Goal: Task Accomplishment & Management: Manage account settings

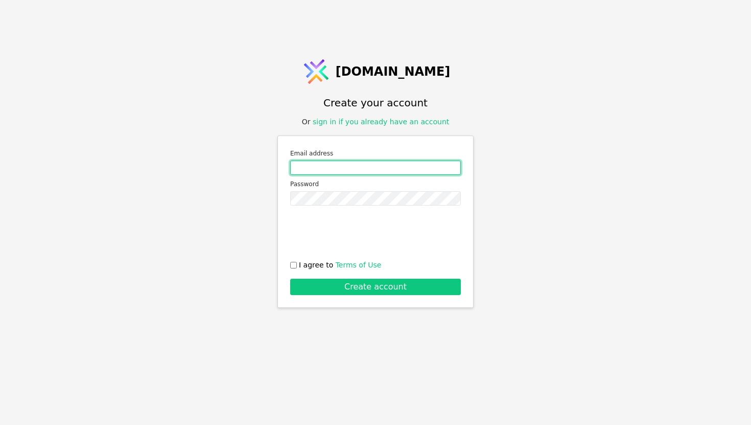
type input "[EMAIL_ADDRESS][DOMAIN_NAME]"
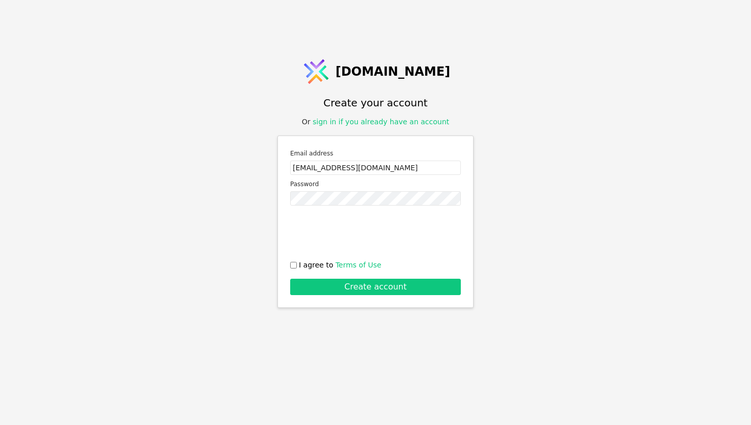
click at [289, 265] on div "Email address [EMAIL_ADDRESS][DOMAIN_NAME] Password 0cAFcWeA50ExmfCLsnZ6cA5vDqw…" at bounding box center [375, 221] width 196 height 172
click at [292, 265] on input "I agree to Terms of Use" at bounding box center [293, 265] width 7 height 7
checkbox input "true"
click at [320, 288] on button "Create account" at bounding box center [375, 286] width 171 height 16
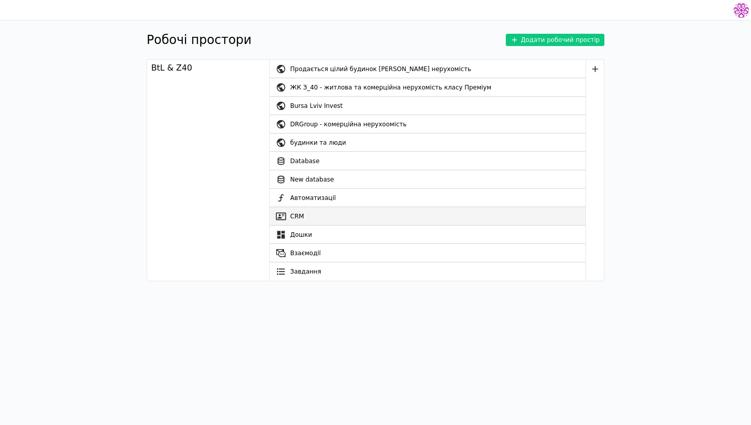
click at [320, 218] on link "CRM" at bounding box center [428, 216] width 316 height 18
click at [308, 217] on link "CRM" at bounding box center [428, 216] width 316 height 18
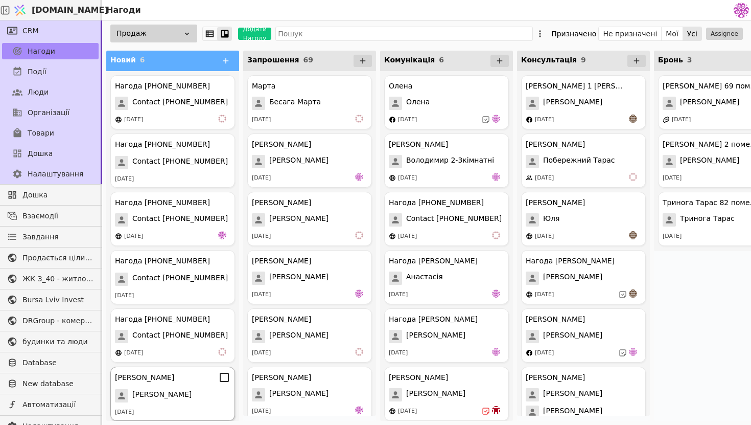
click at [181, 399] on div "[PERSON_NAME]" at bounding box center [172, 395] width 115 height 13
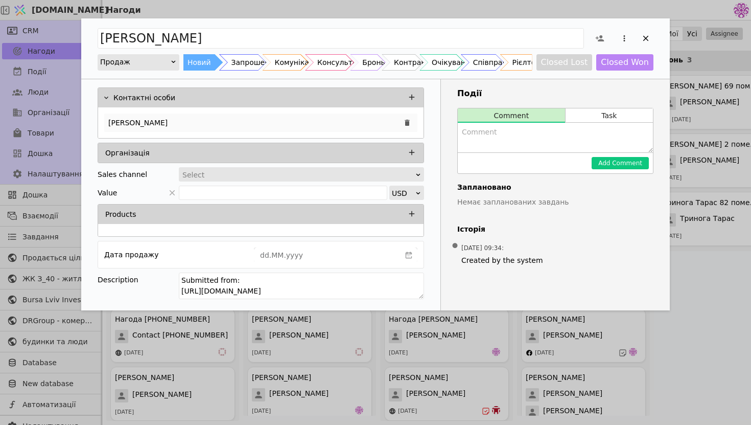
click at [290, 120] on div "[PERSON_NAME]" at bounding box center [260, 122] width 313 height 18
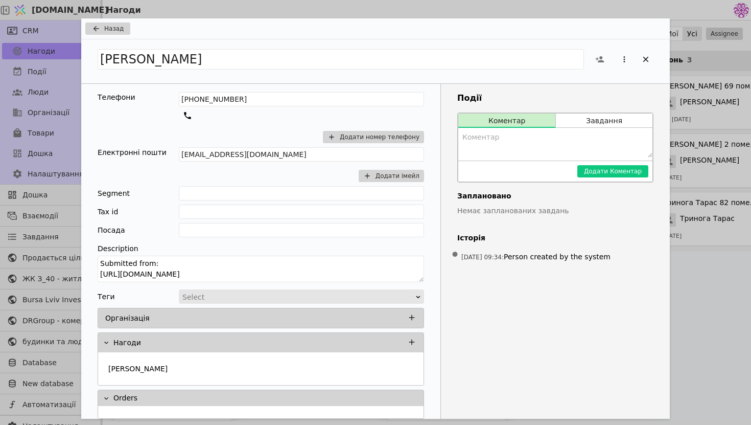
drag, startPoint x: 328, startPoint y: 275, endPoint x: 89, endPoint y: 278, distance: 239.1
click at [89, 278] on div "Телефони [PHONE_NUMBER] Додати номер телефону Електронні пошти [EMAIL_ADDRESS][…" at bounding box center [260, 255] width 359 height 343
click at [646, 57] on icon "Add Opportunity" at bounding box center [645, 58] width 9 height 9
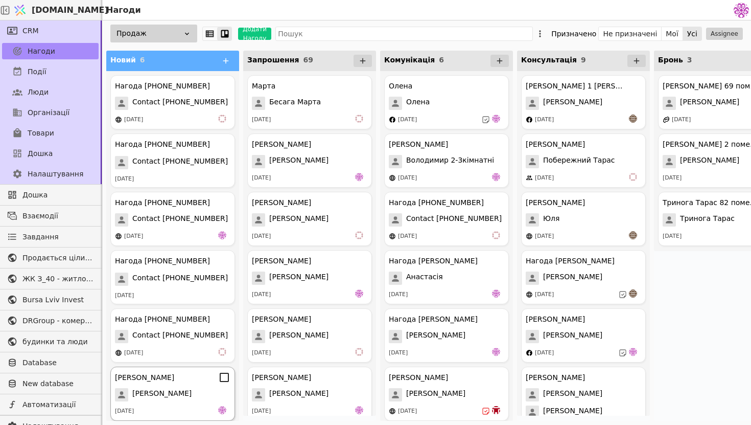
click at [141, 401] on div "[PERSON_NAME] [PERSON_NAME] [DATE]" at bounding box center [172, 393] width 125 height 54
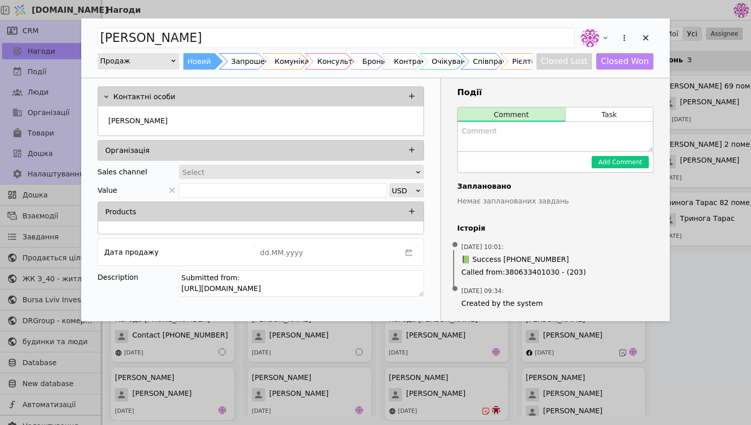
click at [521, 144] on textarea "Add Opportunity" at bounding box center [555, 137] width 195 height 30
type textarea "16:00"
click at [471, 22] on div "[PERSON_NAME] Новий Запрошення Комунікація Консультація Бронь Контракт Очікуван…" at bounding box center [375, 47] width 589 height 59
click at [643, 40] on icon "Add Opportunity" at bounding box center [645, 37] width 9 height 9
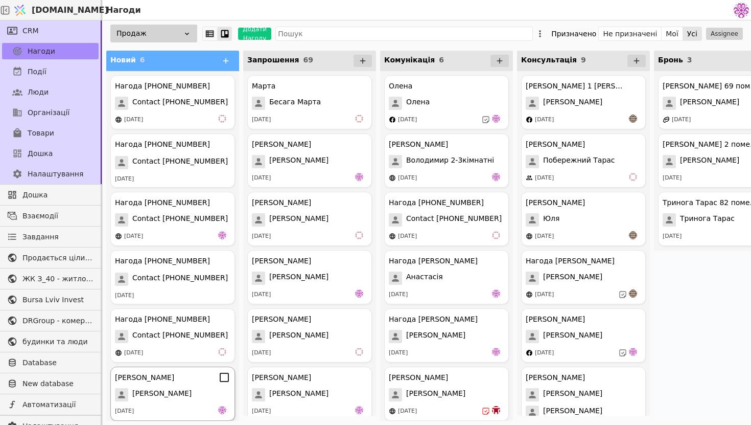
click at [167, 392] on div "[PERSON_NAME]" at bounding box center [172, 394] width 115 height 13
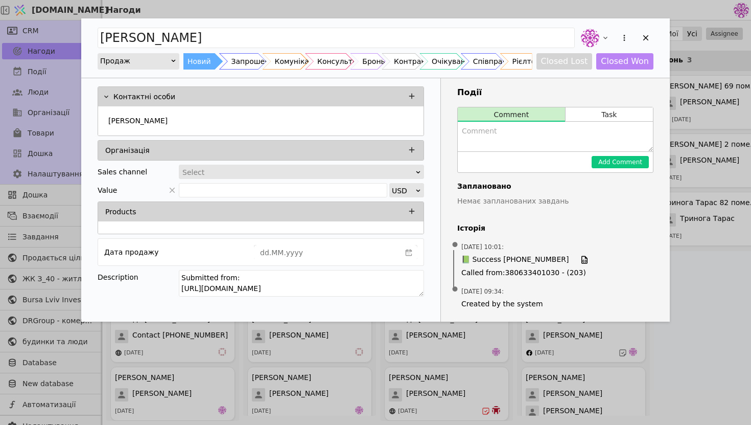
click at [523, 133] on textarea "Add Opportunity" at bounding box center [555, 137] width 195 height 30
type textarea "<"
type textarea "Буде сьогодні о 16:00"
click at [632, 167] on button "Add Comment" at bounding box center [620, 162] width 57 height 12
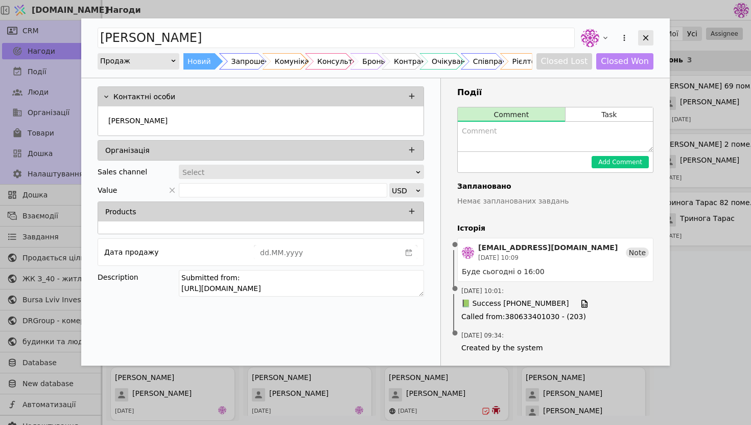
click at [650, 40] on div "Add Opportunity" at bounding box center [645, 37] width 15 height 15
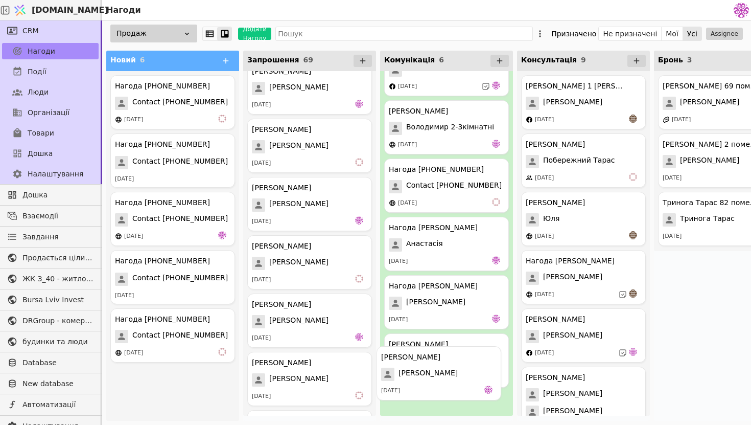
scroll to position [50, 0]
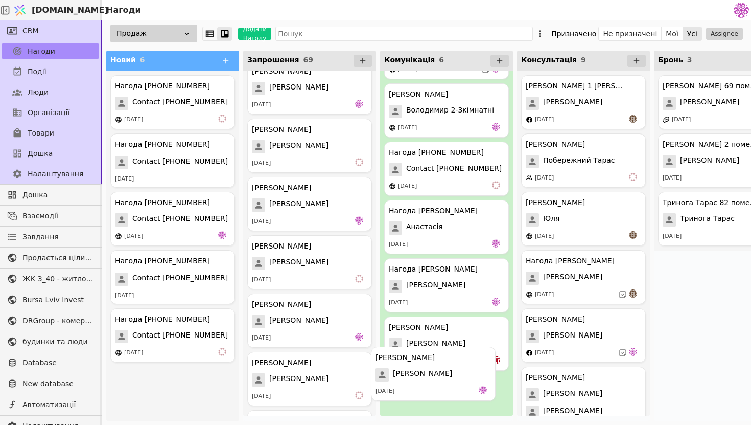
drag, startPoint x: 153, startPoint y: 390, endPoint x: 420, endPoint y: 377, distance: 267.0
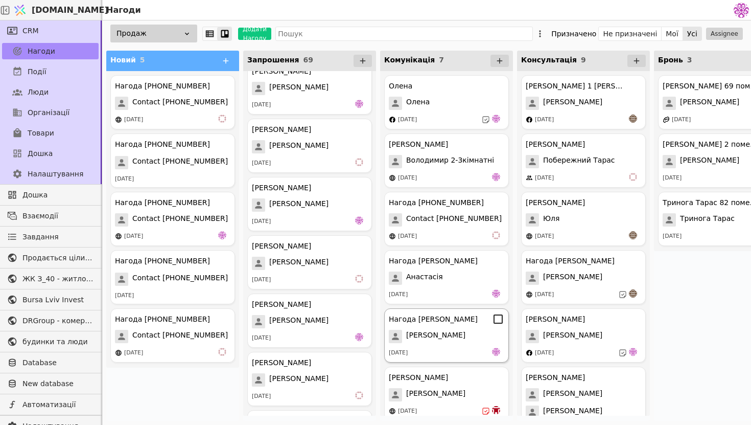
scroll to position [67, 0]
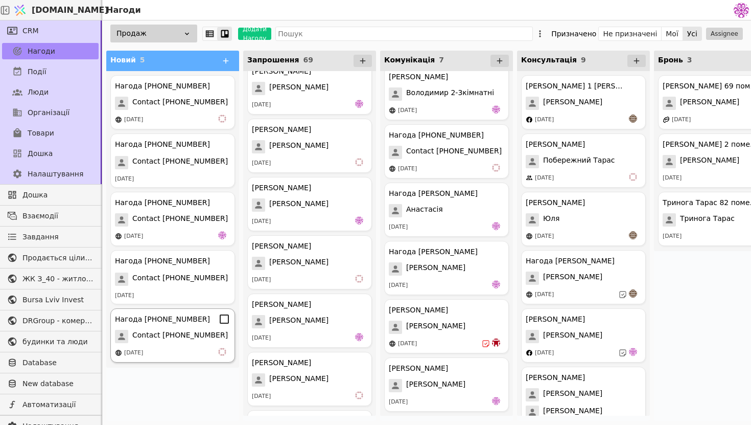
click at [186, 350] on div "[DATE]" at bounding box center [172, 352] width 115 height 10
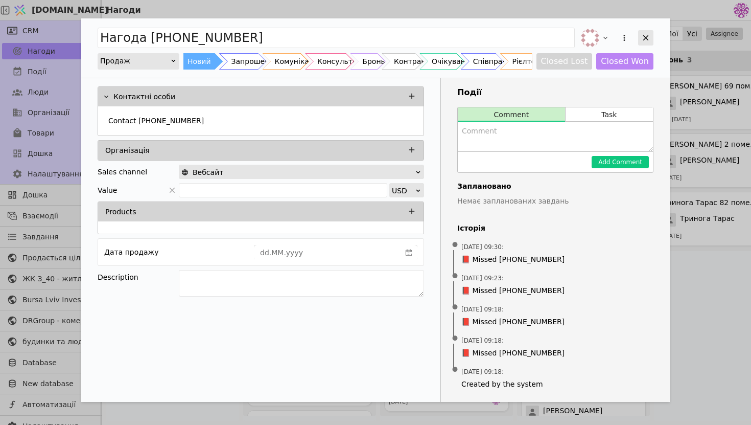
click at [647, 38] on icon "Add Opportunity" at bounding box center [645, 37] width 9 height 9
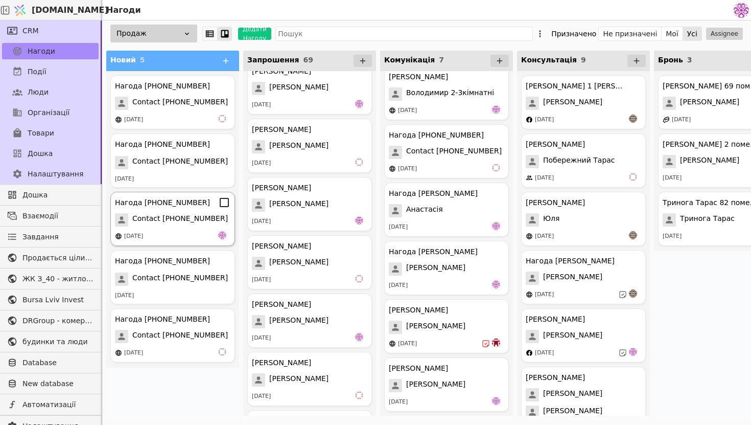
click at [189, 226] on span "Contact [PHONE_NUMBER]" at bounding box center [180, 219] width 96 height 13
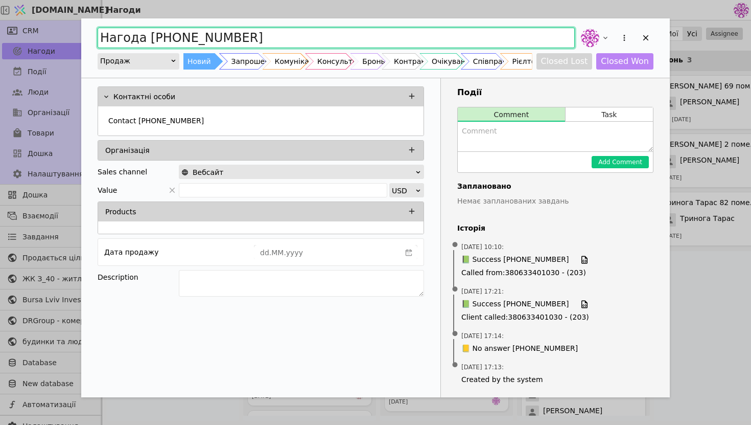
drag, startPoint x: 269, startPoint y: 35, endPoint x: 78, endPoint y: 35, distance: 191.6
click at [78, 35] on div "Нагода [PHONE_NUMBER] Продаж Новий Запрошення Комунікація Консультація Бронь Ко…" at bounding box center [375, 212] width 751 height 425
drag, startPoint x: 294, startPoint y: 39, endPoint x: 37, endPoint y: 3, distance: 259.0
click at [37, 3] on div "[PERSON_NAME] рієлтор Продаж Новий Запрошення Комунікація Консультація Бронь Ко…" at bounding box center [375, 212] width 751 height 425
type input "[PERSON_NAME] рієлтор"
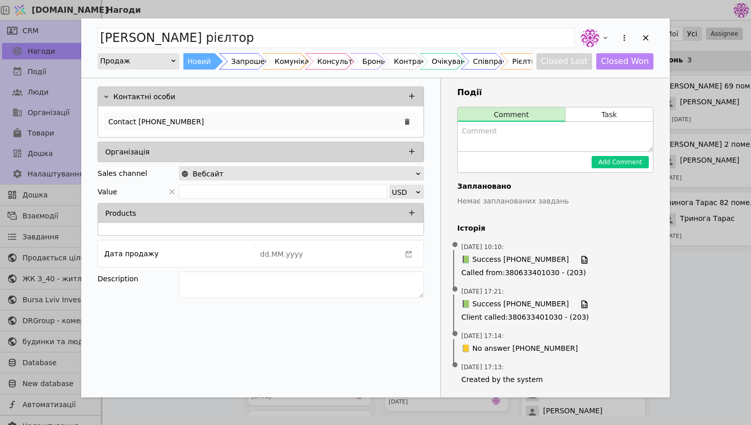
click at [174, 119] on p "Contact [PHONE_NUMBER]" at bounding box center [156, 121] width 96 height 11
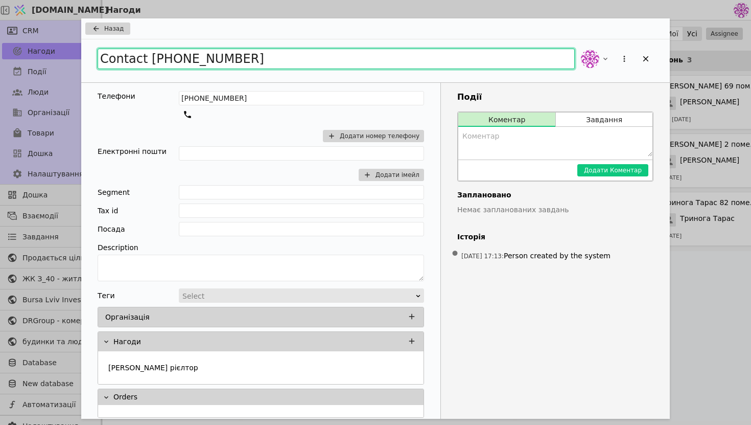
drag, startPoint x: 284, startPoint y: 67, endPoint x: 0, endPoint y: 26, distance: 287.1
click at [0, 26] on div "Назад Contact [PHONE_NUMBER] Телефони [PHONE_NUMBER] Додати номер телефону Елек…" at bounding box center [375, 212] width 751 height 425
paste input "[PERSON_NAME] рієлтор"
type input "[PERSON_NAME] рієлтор"
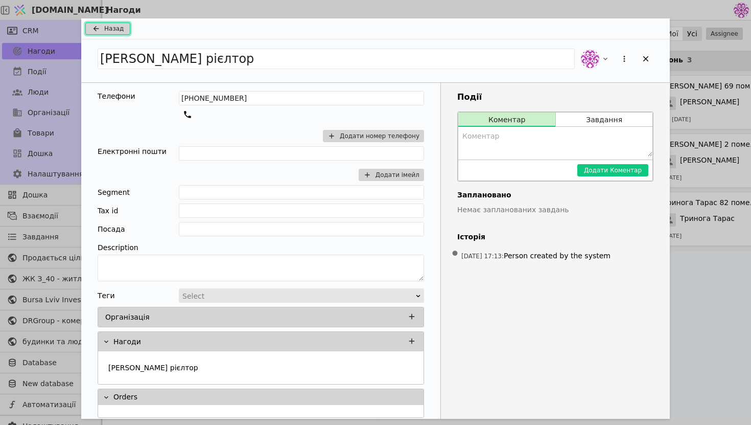
click at [113, 24] on span "Назад" at bounding box center [113, 28] width 19 height 9
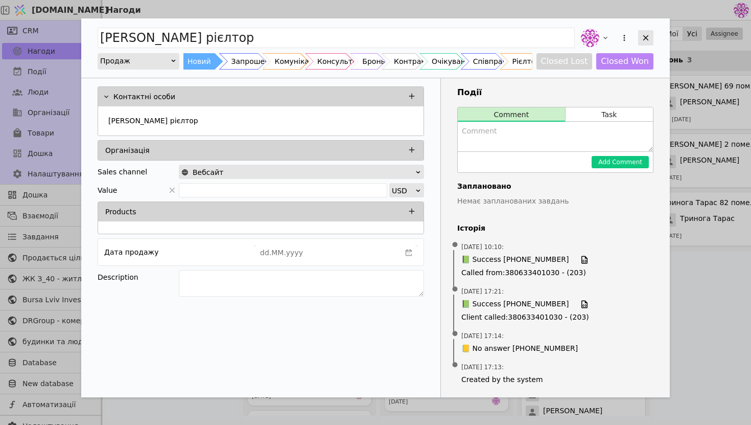
click at [646, 35] on icon "Add Opportunity" at bounding box center [645, 37] width 9 height 9
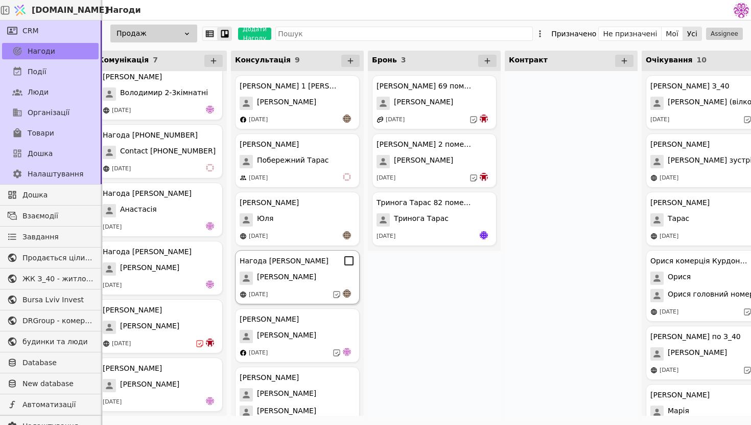
scroll to position [0, 329]
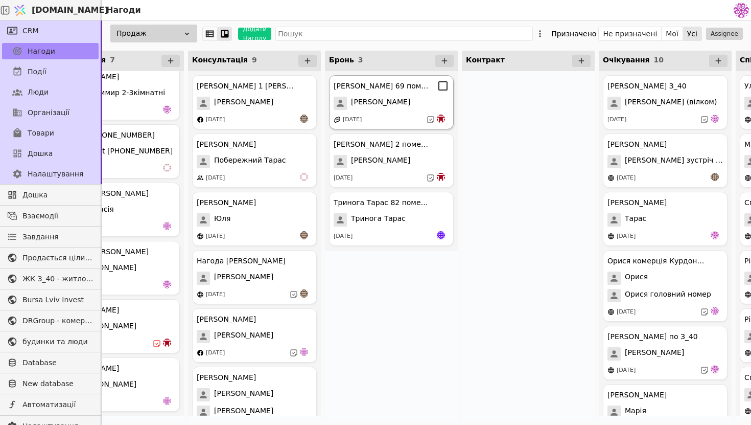
click at [389, 113] on div "[PERSON_NAME] 69 помешкання [PERSON_NAME] [DATE]" at bounding box center [391, 102] width 125 height 54
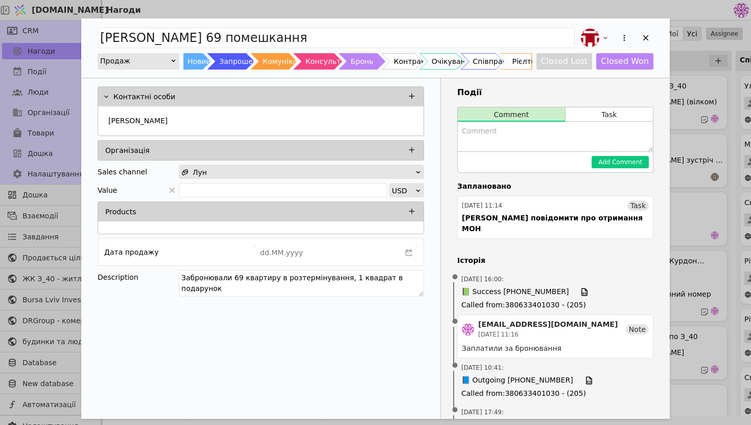
click at [637, 38] on div "Add Opportunity" at bounding box center [616, 38] width 75 height 22
click at [648, 37] on icon "Add Opportunity" at bounding box center [645, 37] width 9 height 9
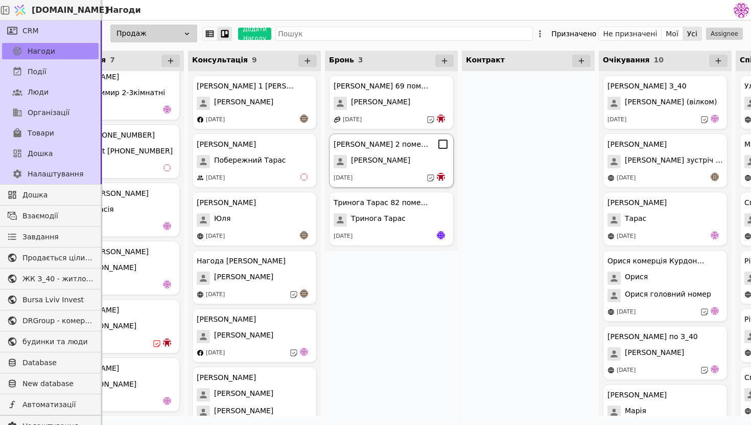
click at [391, 147] on div "[PERSON_NAME] 2 помешкання" at bounding box center [382, 144] width 97 height 11
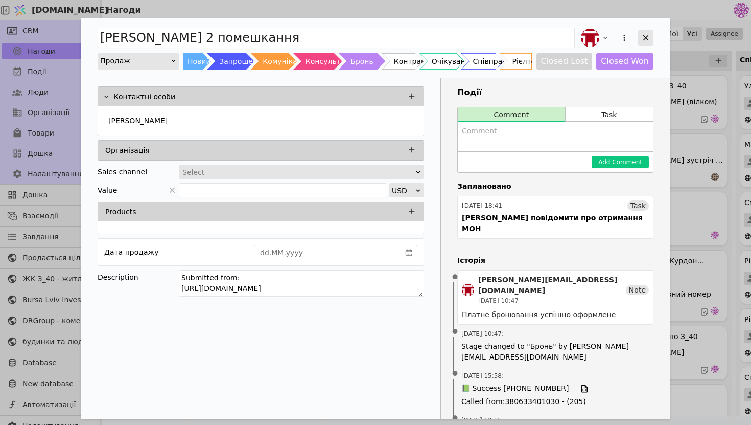
click at [646, 36] on icon "Add Opportunity" at bounding box center [645, 37] width 9 height 9
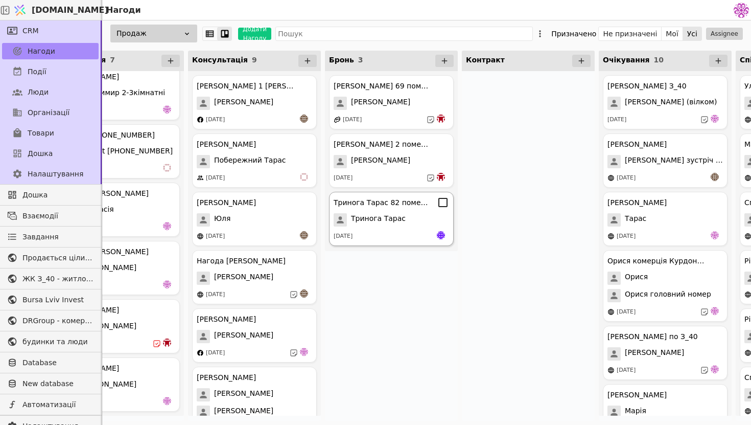
click at [386, 218] on span "Тринога Тарас" at bounding box center [378, 219] width 55 height 13
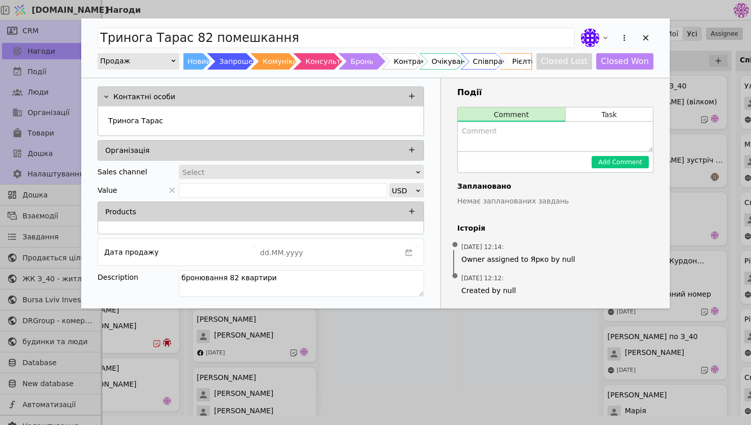
drag, startPoint x: 519, startPoint y: 293, endPoint x: 446, endPoint y: 284, distance: 73.7
click at [446, 284] on div "Події Comment Task Add Comment Заплановано Немає запланованих завдань Історія •…" at bounding box center [555, 193] width 229 height 230
drag, startPoint x: 461, startPoint y: 259, endPoint x: 564, endPoint y: 259, distance: 103.2
click at [564, 260] on div "[DATE] 12:14 : Owner assigned to Ярко by null" at bounding box center [555, 253] width 196 height 31
click at [572, 254] on span "Owner assigned to Ярко by null" at bounding box center [555, 259] width 188 height 11
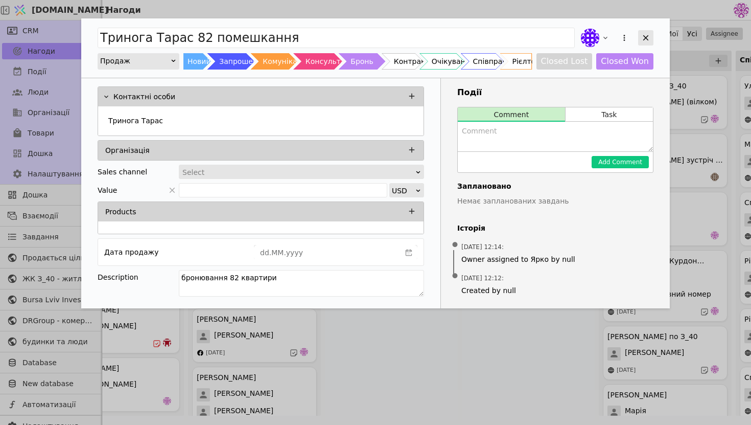
click at [642, 33] on div "Add Opportunity" at bounding box center [645, 37] width 15 height 15
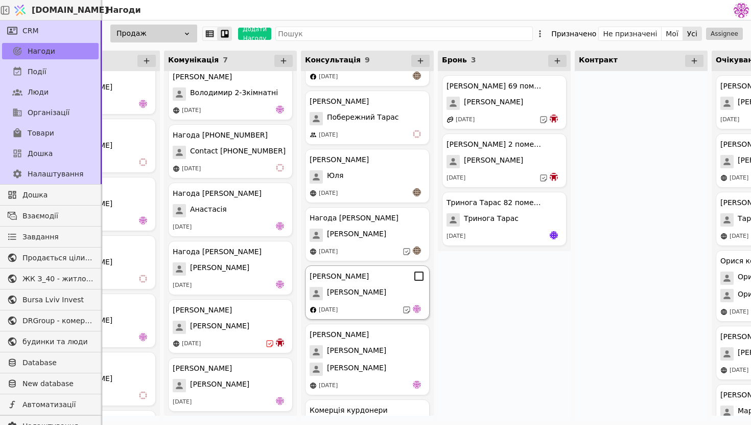
scroll to position [42, 0]
click at [358, 297] on div "[PERSON_NAME]" at bounding box center [367, 293] width 115 height 13
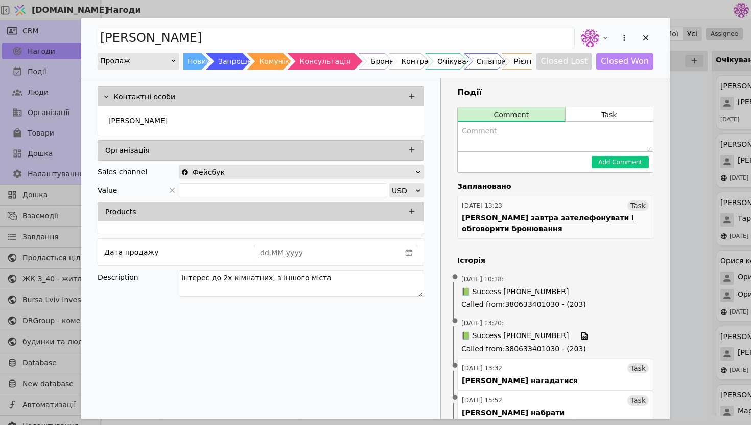
click at [579, 229] on div "[PERSON_NAME] завтра зателефонувати і обговорити бронювання" at bounding box center [555, 223] width 187 height 21
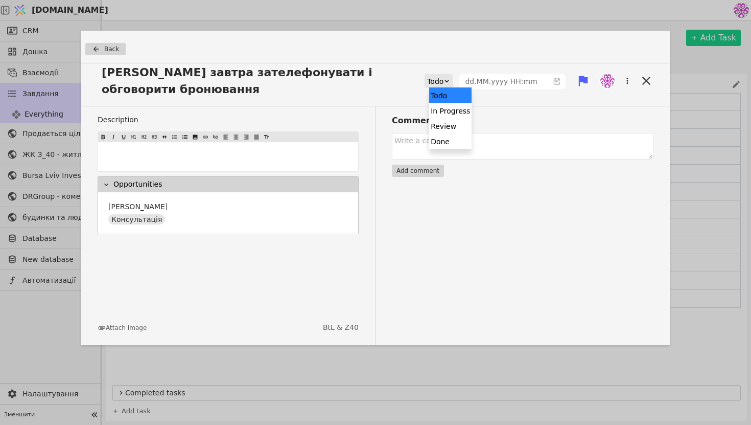
click at [443, 77] on div "Todo" at bounding box center [435, 81] width 16 height 14
click at [455, 144] on div "Done" at bounding box center [450, 140] width 42 height 15
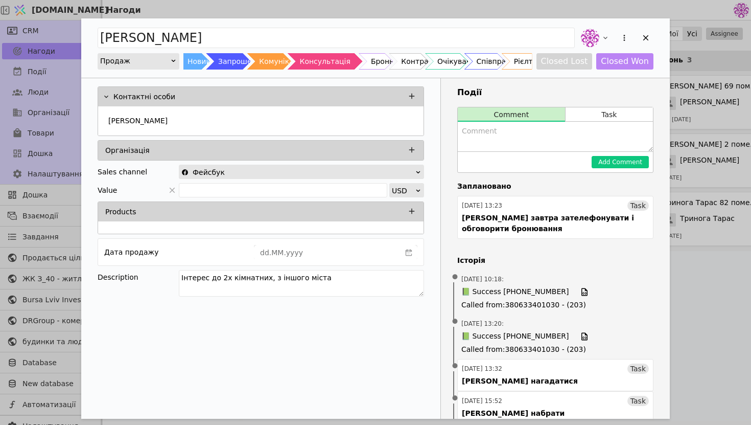
click at [481, 132] on textarea "Add Opportunity" at bounding box center [555, 137] width 195 height 30
click at [529, 132] on textarea "Add Opportunity" at bounding box center [555, 137] width 195 height 30
type textarea "з"
type textarea "б"
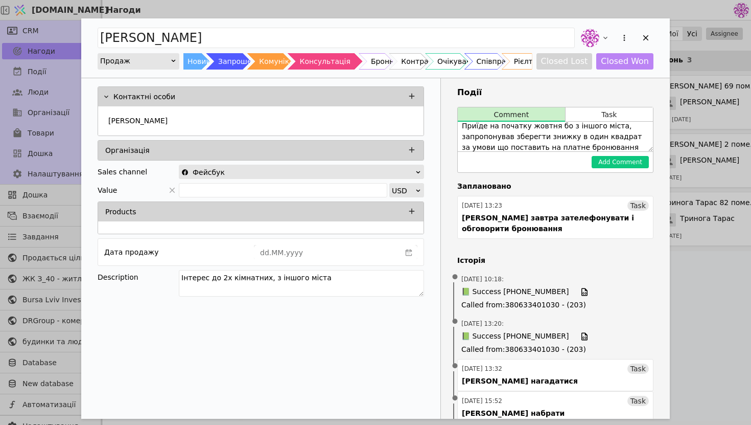
scroll to position [16, 0]
type textarea "Приїде на початку жовтня бо з іншого міста, запропонував зберегти знижку в один…"
click at [614, 160] on button "Add Comment" at bounding box center [620, 162] width 57 height 12
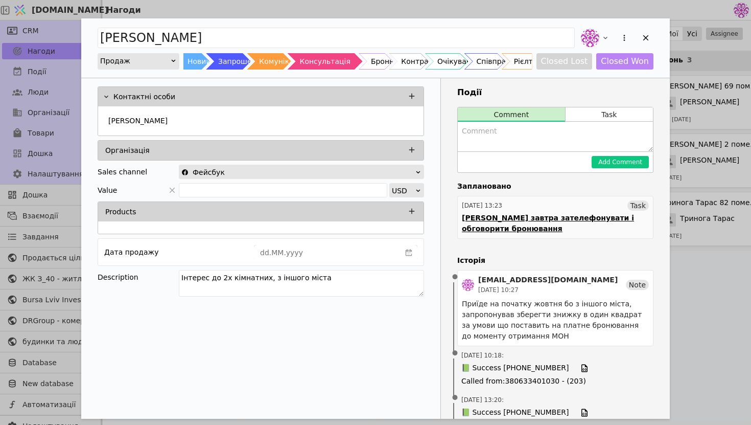
scroll to position [0, 0]
drag, startPoint x: 326, startPoint y: 278, endPoint x: 0, endPoint y: 260, distance: 326.5
click at [0, 260] on div "[PERSON_NAME] Продаж Новий Запрошення Комунікація Консультація Бронь Контракт О…" at bounding box center [375, 212] width 751 height 425
type textarea "інтерес до 72 квартири"
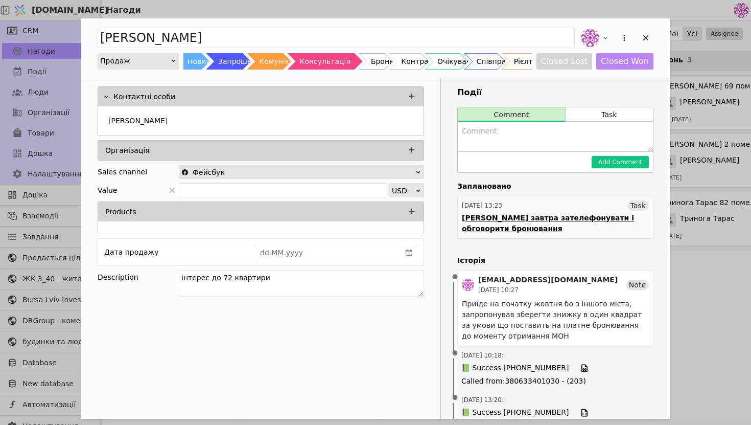
click at [610, 211] on link "[DATE] 13:23 Task [PERSON_NAME] завтра зателефонувати і обговорити бронювання" at bounding box center [555, 217] width 196 height 43
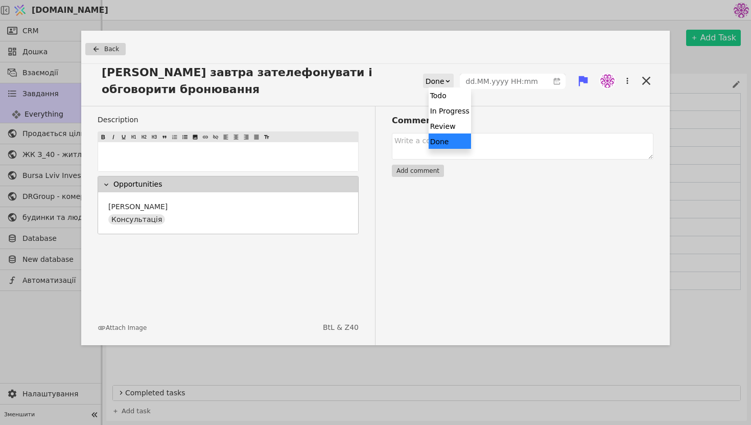
click at [451, 82] on icon at bounding box center [447, 81] width 7 height 7
click at [460, 145] on div "Done" at bounding box center [450, 140] width 42 height 15
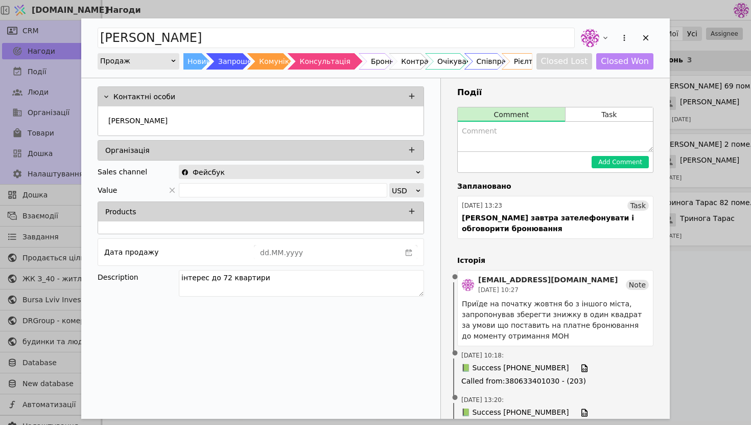
click at [623, 125] on textarea "Add Opportunity" at bounding box center [555, 137] width 195 height 30
click at [623, 111] on button "Task" at bounding box center [609, 114] width 87 height 14
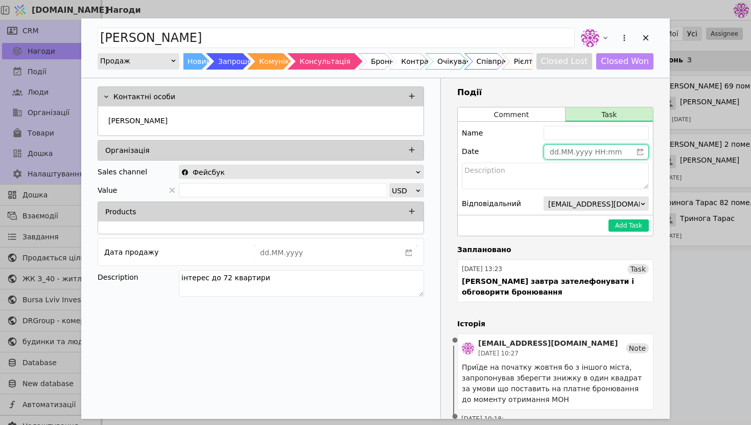
type input "dd.MM.yyyy HH:mm"
click at [606, 156] on input "dd.MM.yyyy HH:mm" at bounding box center [588, 152] width 88 height 14
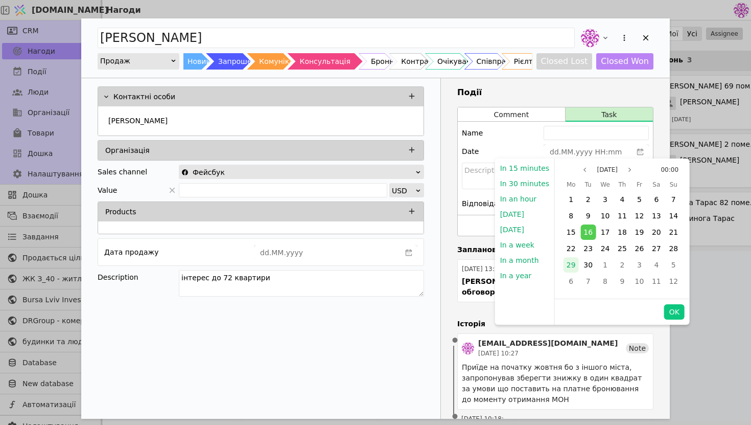
click at [567, 266] on span "29" at bounding box center [571, 265] width 9 height 8
click at [670, 318] on button "OK" at bounding box center [674, 311] width 20 height 15
type input "[DATE] 00:00"
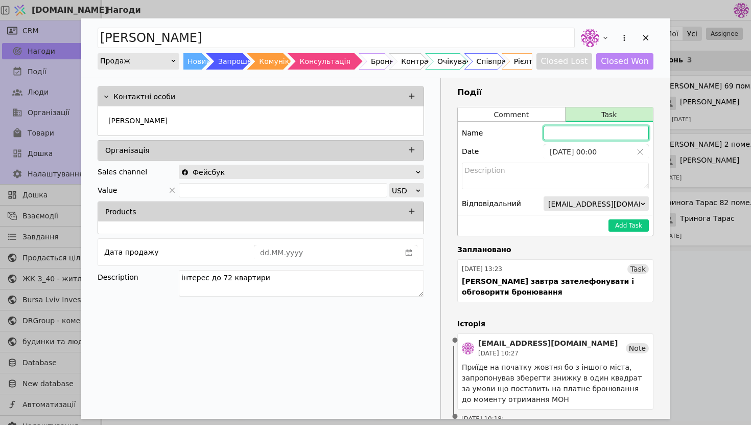
click at [587, 135] on input "Add Opportunity" at bounding box center [596, 133] width 105 height 14
type input "З"
click at [565, 133] on input "[PERSON_NAME] зателефонувати точний день коли буде" at bounding box center [596, 133] width 105 height 14
type input "[PERSON_NAME] зателефонувати і взнати точний день коли буде"
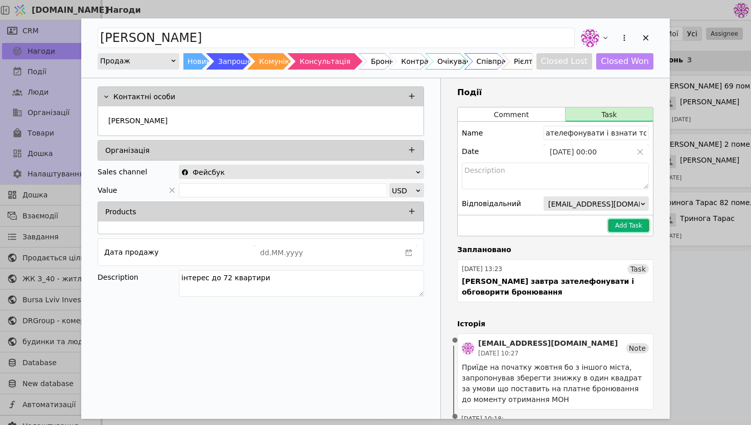
scroll to position [0, 0]
click at [629, 225] on button "Add Task" at bounding box center [628, 225] width 40 height 12
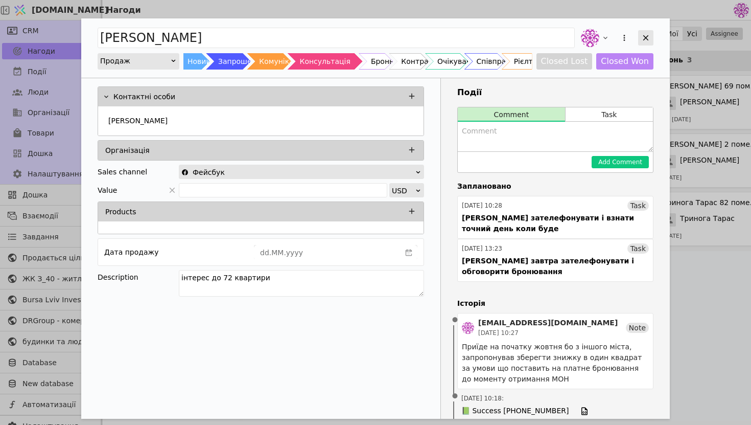
click at [648, 40] on icon "Add Opportunity" at bounding box center [646, 38] width 6 height 6
click at [643, 43] on div "Add Opportunity" at bounding box center [645, 37] width 15 height 15
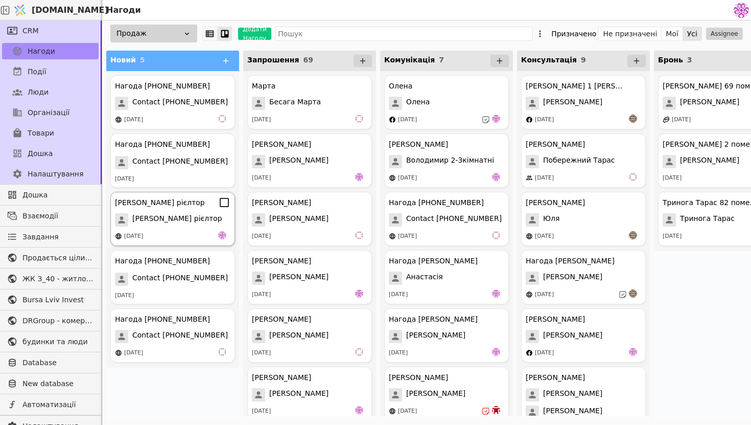
click at [191, 215] on span "[PERSON_NAME] рієлтор" at bounding box center [177, 219] width 90 height 13
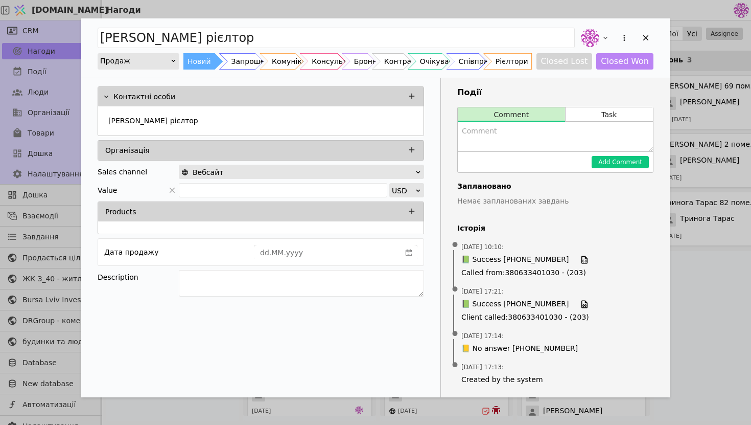
click at [522, 65] on div "Рієлтори" at bounding box center [512, 61] width 33 height 16
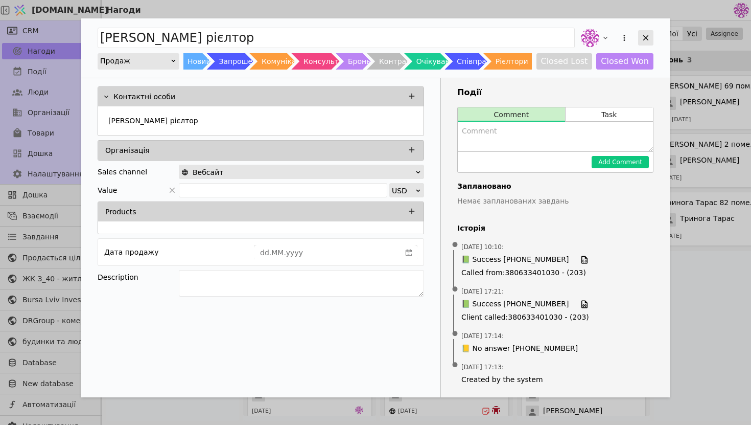
click at [648, 34] on icon "Add Opportunity" at bounding box center [645, 37] width 9 height 9
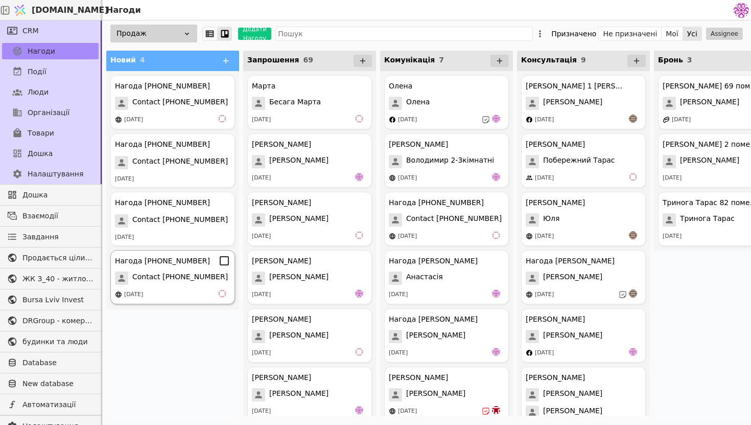
click at [169, 294] on div "[DATE]" at bounding box center [172, 294] width 115 height 10
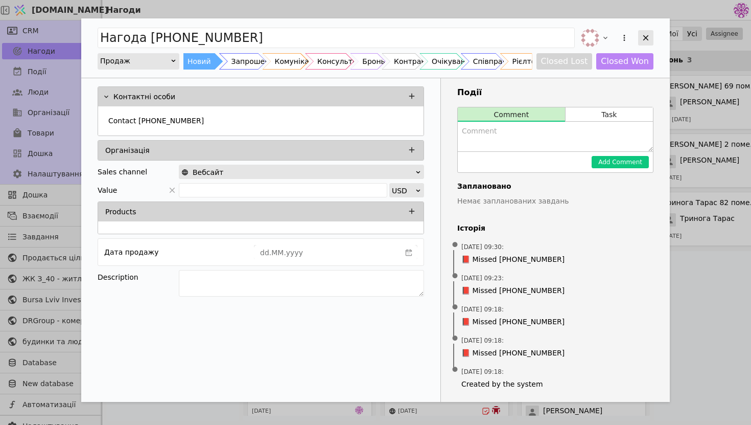
click at [645, 33] on icon "Add Opportunity" at bounding box center [645, 37] width 9 height 9
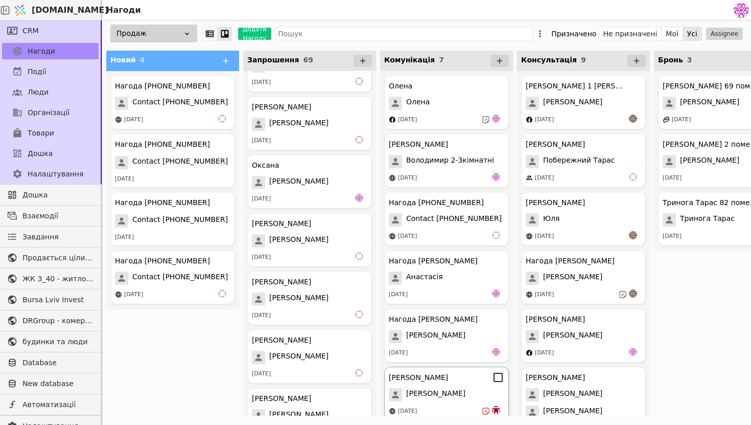
scroll to position [67, 0]
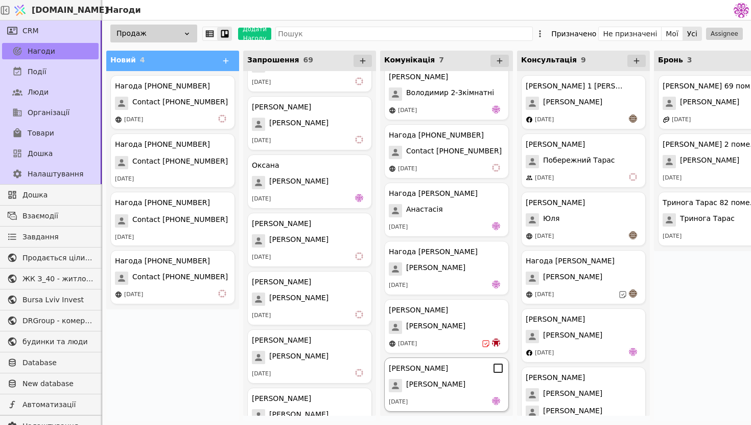
click at [424, 389] on div "[PERSON_NAME]" at bounding box center [446, 385] width 115 height 13
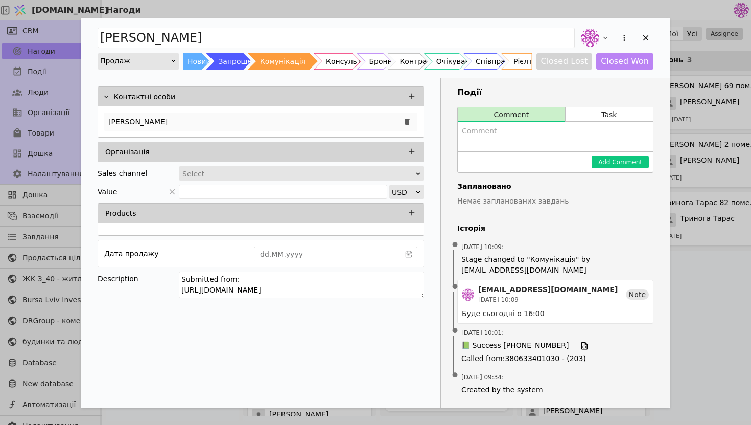
click at [237, 120] on div "[PERSON_NAME]" at bounding box center [260, 121] width 313 height 18
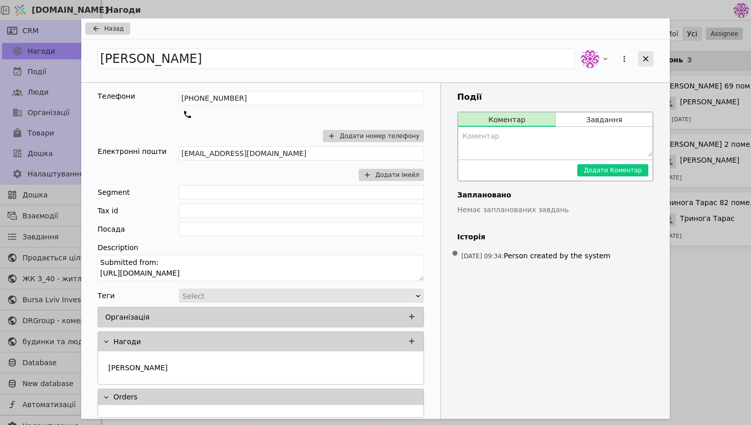
click at [649, 56] on icon "Add Opportunity" at bounding box center [645, 58] width 9 height 9
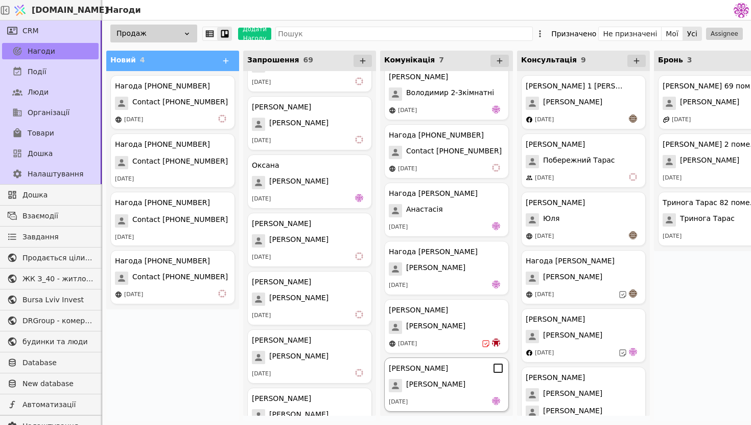
click at [499, 370] on icon at bounding box center [498, 368] width 12 height 12
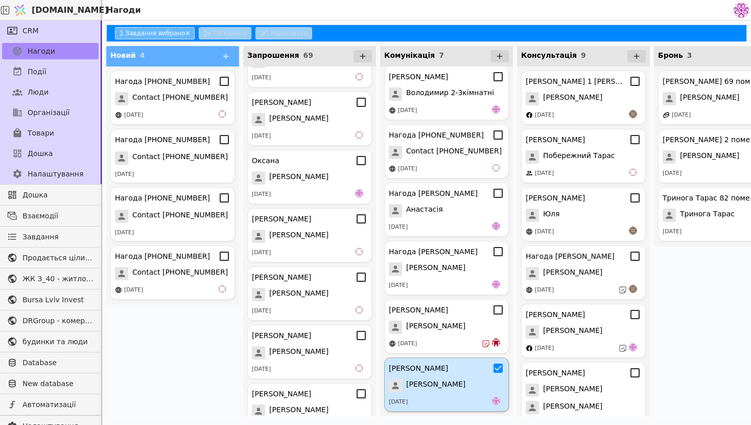
scroll to position [63, 0]
click at [225, 261] on icon at bounding box center [224, 256] width 12 height 12
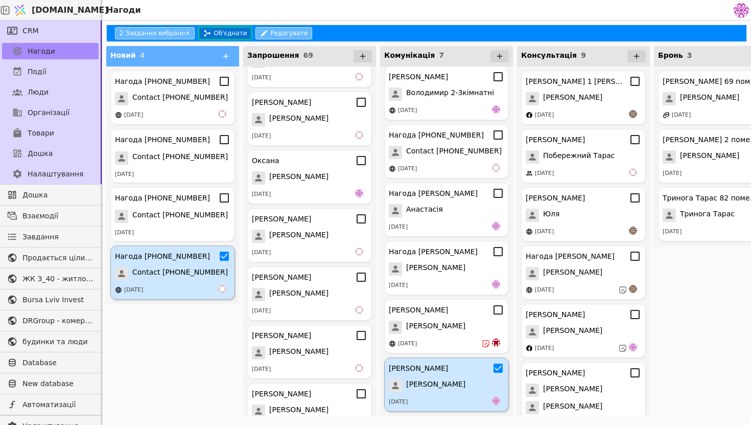
click at [228, 34] on button "Об'єднати" at bounding box center [225, 33] width 53 height 12
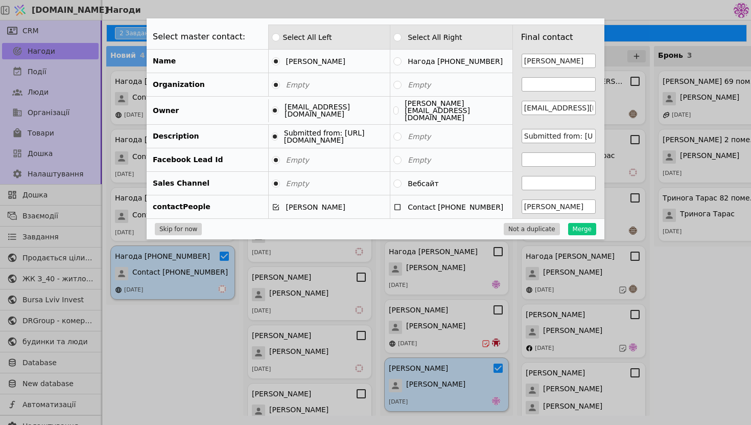
type input "Submitted from: [URL][DOMAIN_NAME]"
click at [582, 224] on button "Merge" at bounding box center [582, 229] width 28 height 12
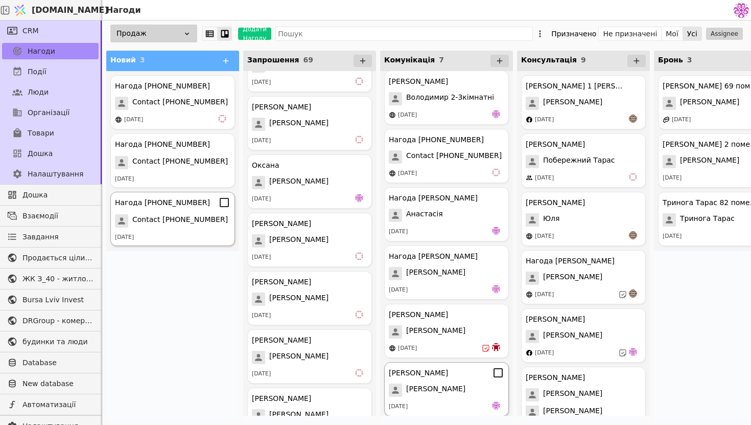
click at [168, 220] on span "Contact [PHONE_NUMBER]" at bounding box center [180, 220] width 96 height 13
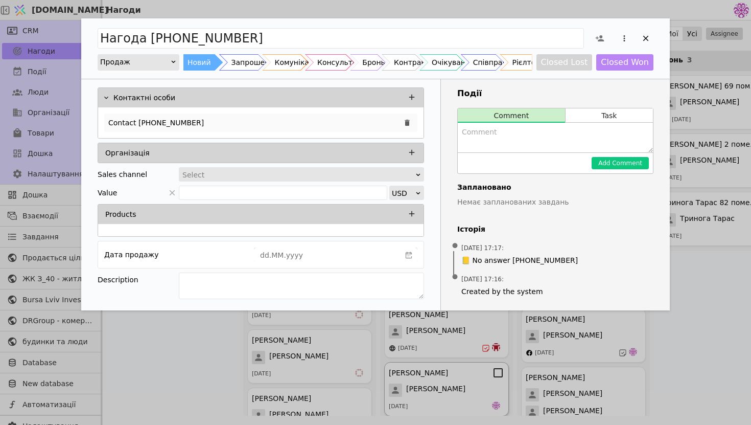
click at [302, 125] on div "Contact [PHONE_NUMBER]" at bounding box center [260, 122] width 313 height 18
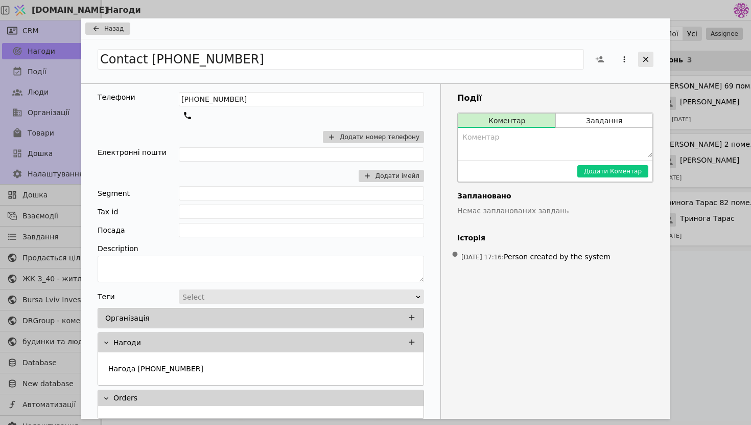
click at [646, 57] on icon "Add Opportunity" at bounding box center [645, 59] width 9 height 9
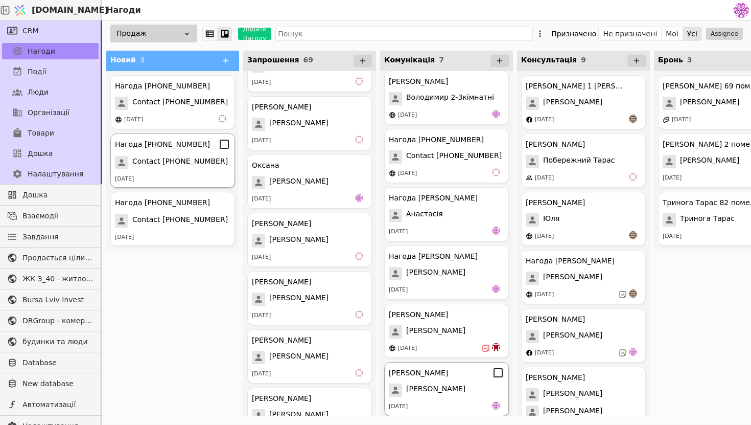
click at [175, 170] on div "Нагода [PHONE_NUMBER] Contact [PHONE_NUMBER] [DATE]" at bounding box center [172, 160] width 125 height 54
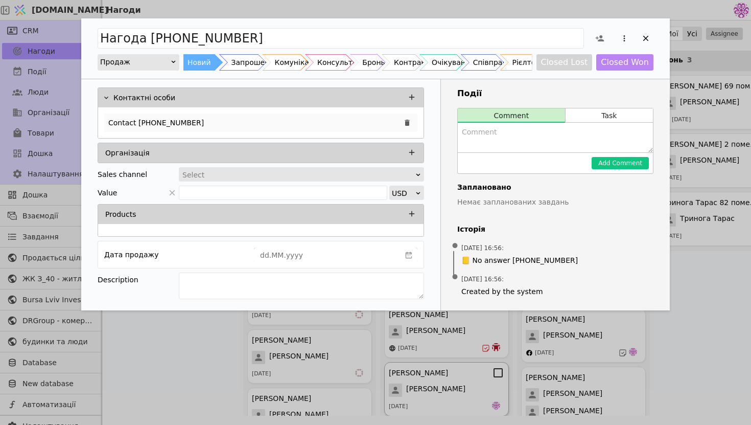
click at [256, 114] on div "Contact [PHONE_NUMBER]" at bounding box center [260, 122] width 313 height 18
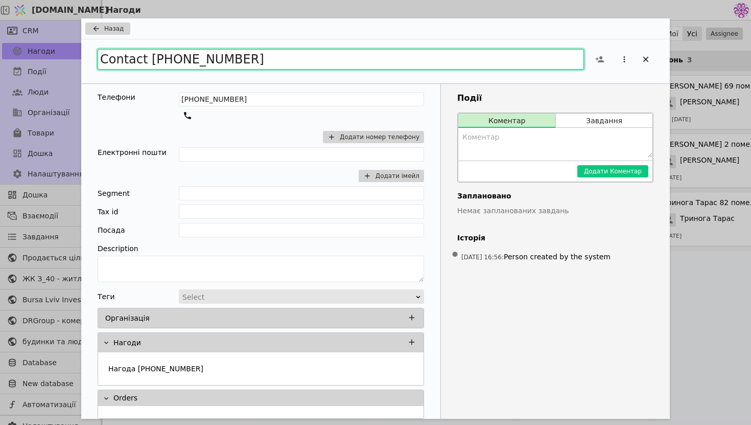
drag, startPoint x: 279, startPoint y: 63, endPoint x: 0, endPoint y: 26, distance: 281.9
click at [0, 26] on div "Назад Contact [PHONE_NUMBER] Телефони [PHONE_NUMBER] Додати номер телефону Елек…" at bounding box center [375, 212] width 751 height 425
paste input "[PERSON_NAME]"
type input "[PERSON_NAME]"
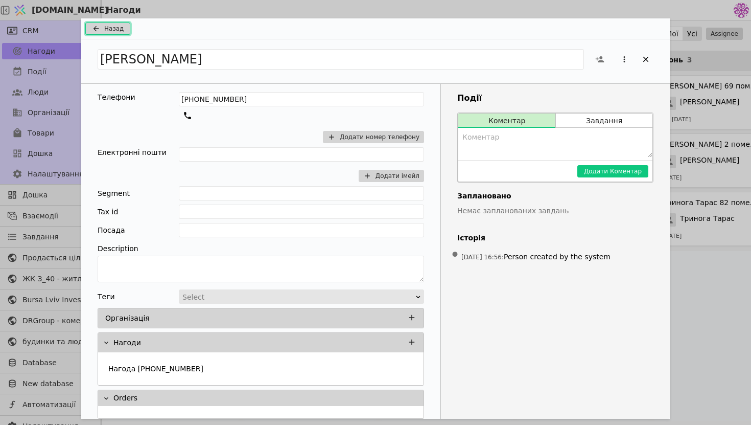
click at [107, 25] on span "Назад" at bounding box center [113, 28] width 19 height 9
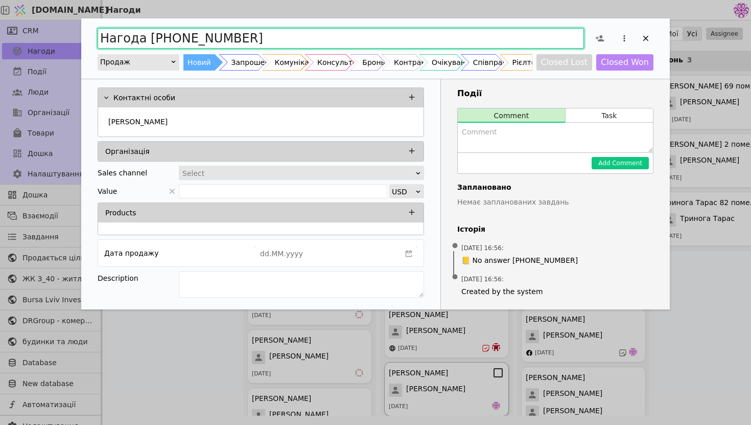
drag, startPoint x: 277, startPoint y: 34, endPoint x: 0, endPoint y: 33, distance: 277.4
click at [0, 33] on div "Нагода [PHONE_NUMBER] Продаж Новий Запрошення Комунікація Консультація Бронь Ко…" at bounding box center [375, 212] width 751 height 425
paste input "на Ріелтор"
type input "[PERSON_NAME]"
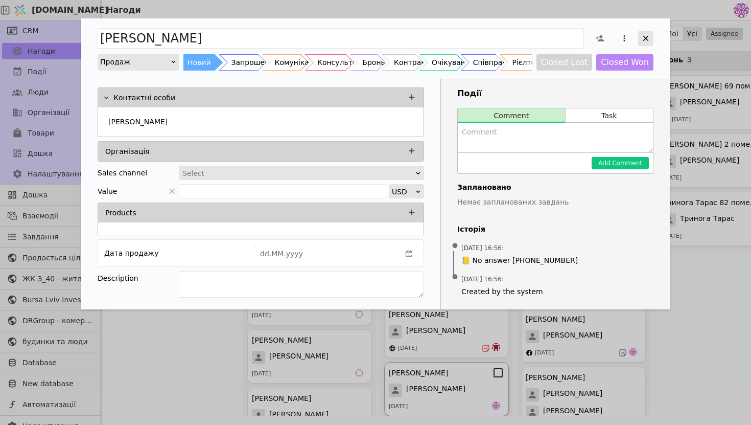
click at [641, 40] on icon "Add Opportunity" at bounding box center [645, 38] width 9 height 9
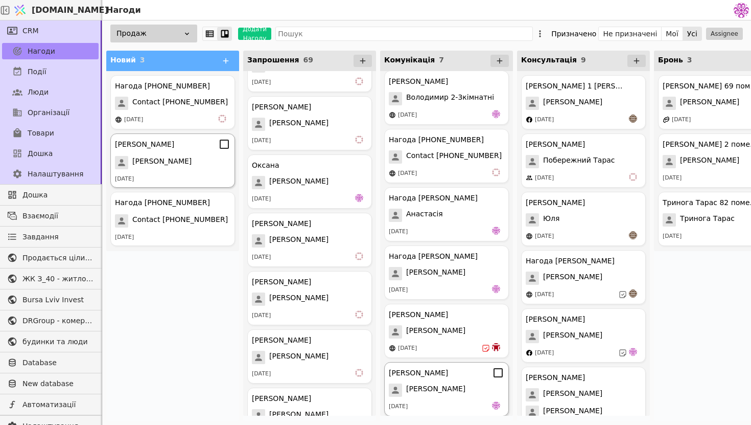
click at [177, 158] on div "[PERSON_NAME]" at bounding box center [172, 162] width 115 height 13
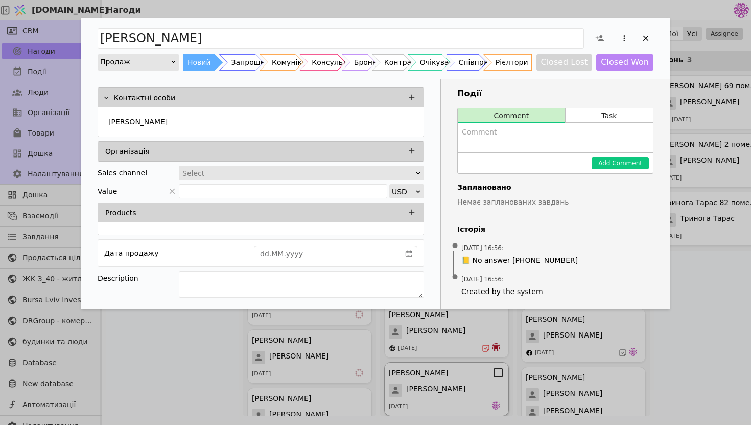
click at [512, 59] on div "Рієлтори" at bounding box center [512, 62] width 33 height 16
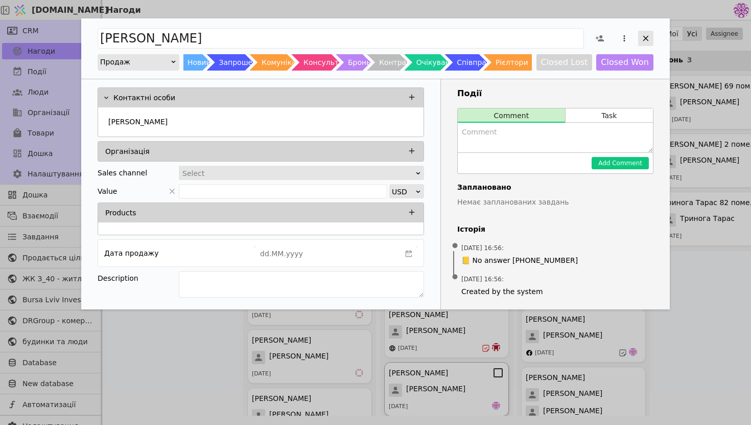
click at [647, 37] on icon "Add Opportunity" at bounding box center [645, 38] width 9 height 9
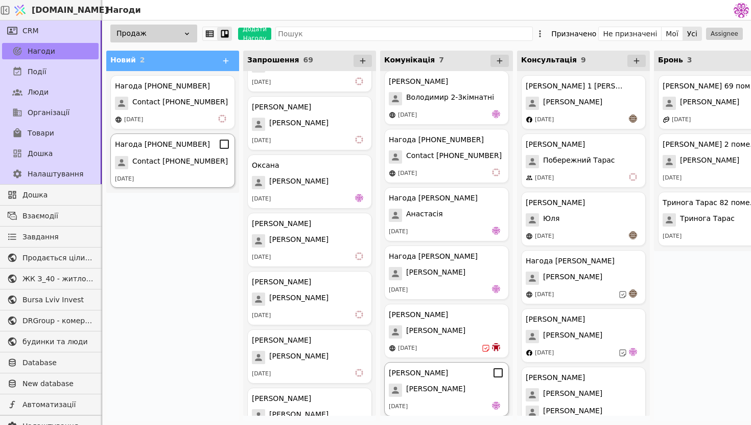
click at [171, 163] on span "Contact [PHONE_NUMBER]" at bounding box center [180, 162] width 96 height 13
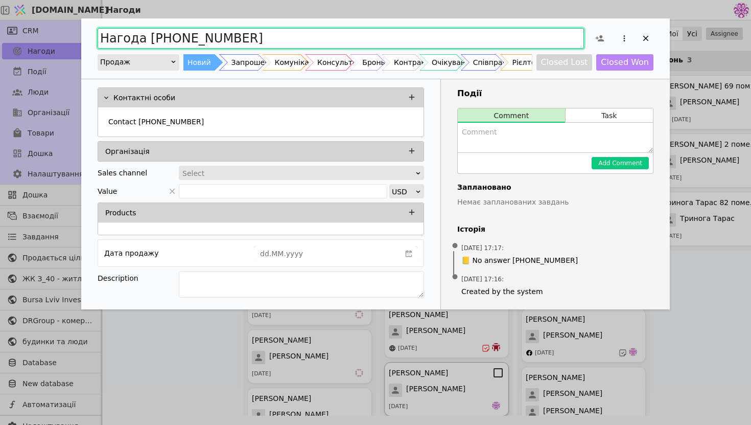
drag, startPoint x: 255, startPoint y: 36, endPoint x: 207, endPoint y: 35, distance: 48.0
click at [207, 35] on input "Нагода [PHONE_NUMBER]" at bounding box center [341, 38] width 486 height 20
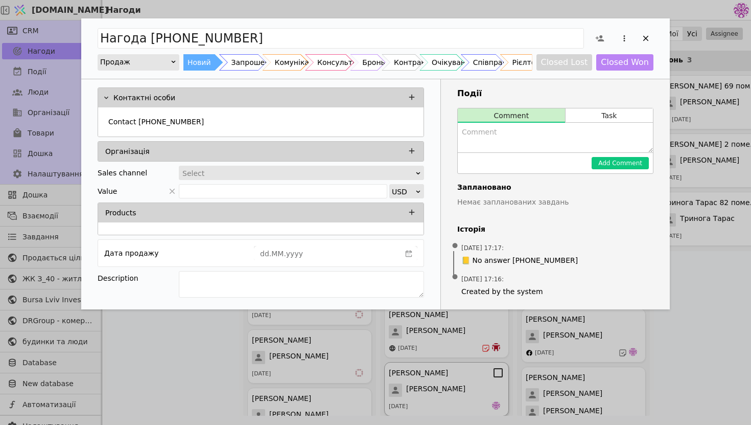
click at [658, 36] on div "Нагода [PHONE_NUMBER] Продаж Новий Запрошення Комунікація Консультація Бронь Ко…" at bounding box center [375, 48] width 589 height 60
click at [648, 37] on icon "Add Opportunity" at bounding box center [645, 38] width 9 height 9
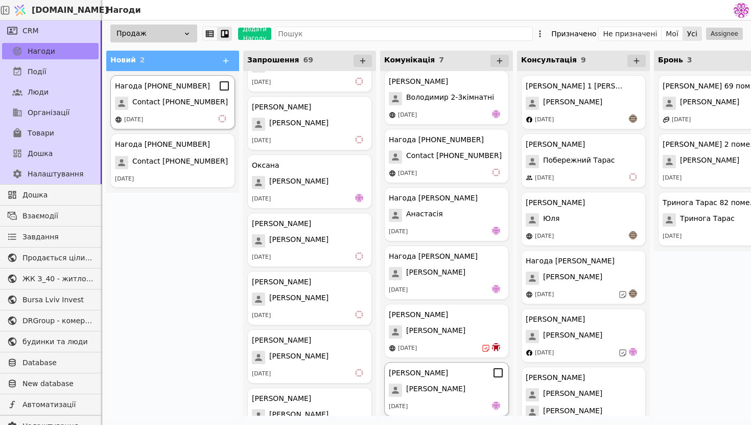
click at [225, 84] on icon at bounding box center [224, 86] width 12 height 12
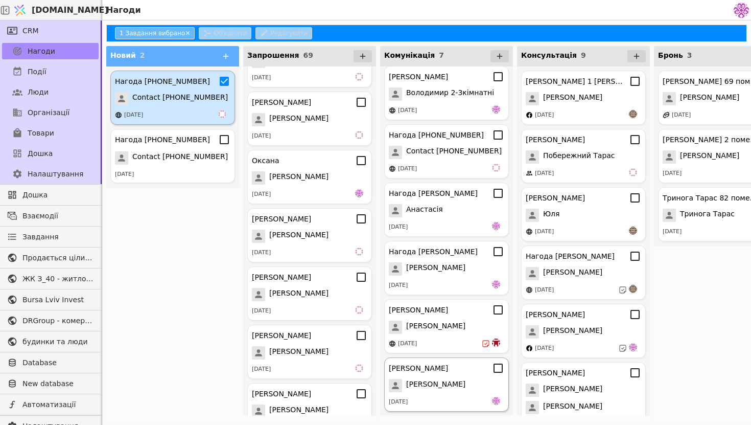
click at [188, 102] on span "Contact [PHONE_NUMBER]" at bounding box center [180, 98] width 96 height 13
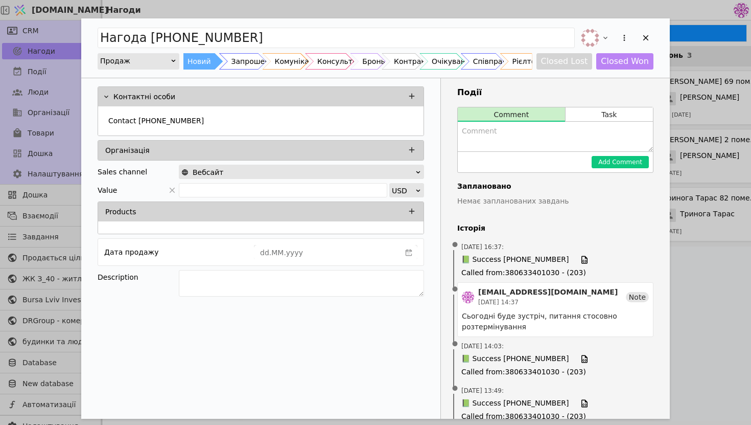
scroll to position [171, 0]
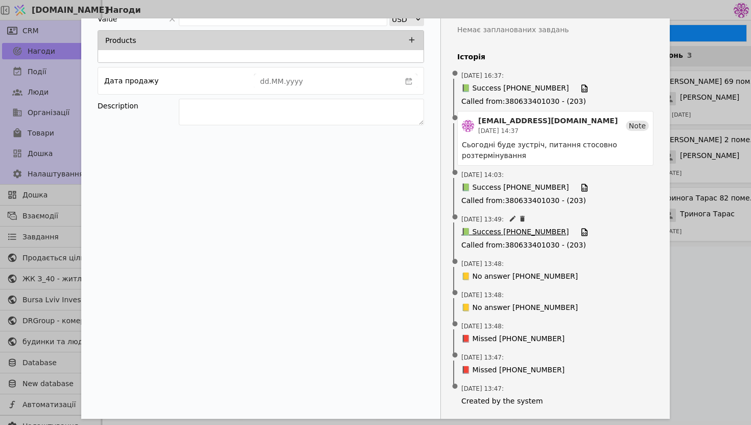
click at [509, 229] on span "📗 Success [PHONE_NUMBER]" at bounding box center [514, 231] width 107 height 11
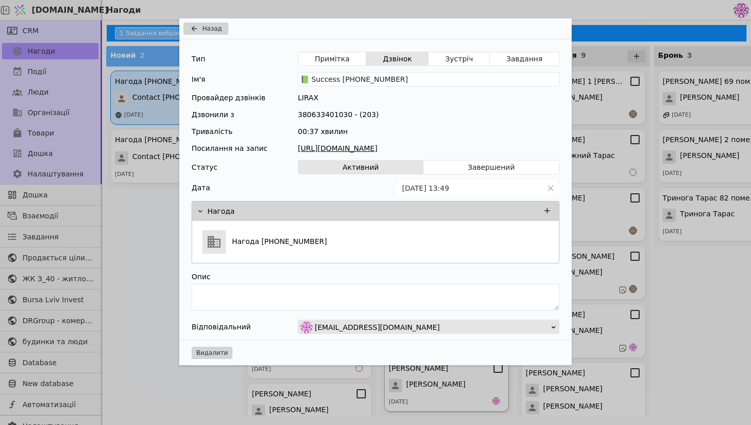
click at [461, 147] on link "[URL][DOMAIN_NAME]" at bounding box center [429, 148] width 262 height 11
click at [203, 29] on span "Назад" at bounding box center [211, 28] width 19 height 9
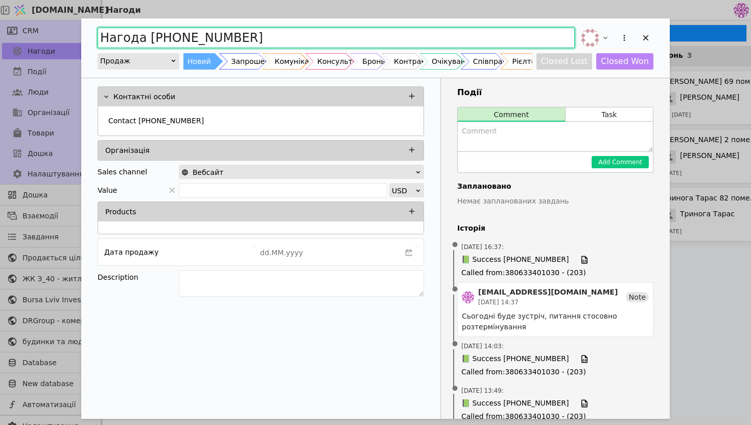
drag, startPoint x: 289, startPoint y: 32, endPoint x: 27, endPoint y: 35, distance: 262.1
click at [27, 35] on div "Нагода [PHONE_NUMBER] Продаж Новий Запрошення Комунікація Консультація Бронь Ко…" at bounding box center [375, 212] width 751 height 425
type input "[PERSON_NAME]"
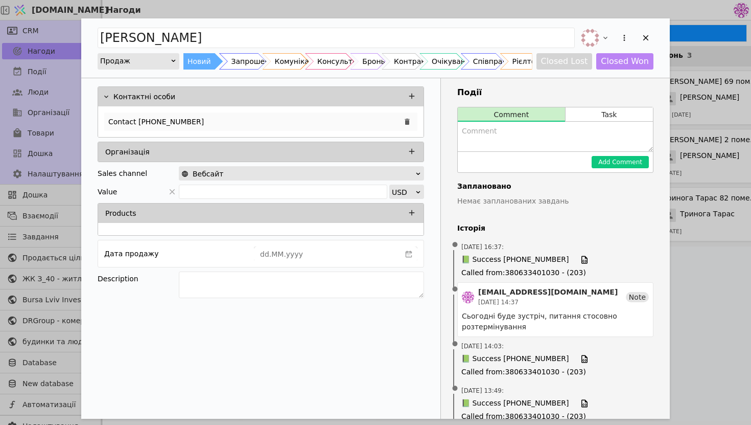
click at [208, 114] on div "Contact [PHONE_NUMBER]" at bounding box center [260, 121] width 313 height 18
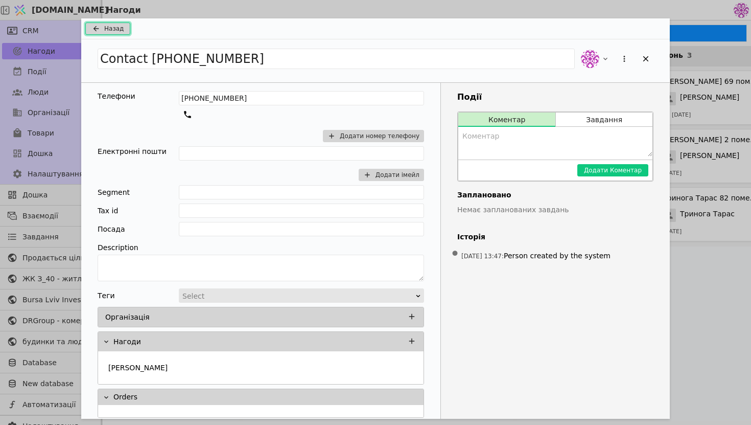
click at [112, 29] on span "Назад" at bounding box center [113, 28] width 19 height 9
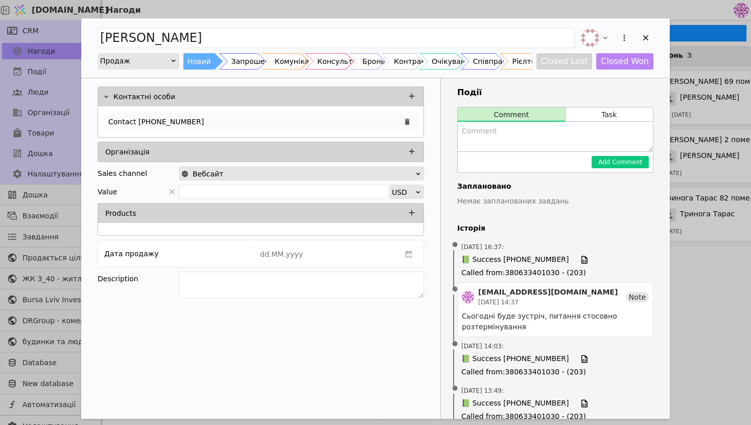
click at [203, 120] on div "Contact [PHONE_NUMBER]" at bounding box center [260, 121] width 313 height 18
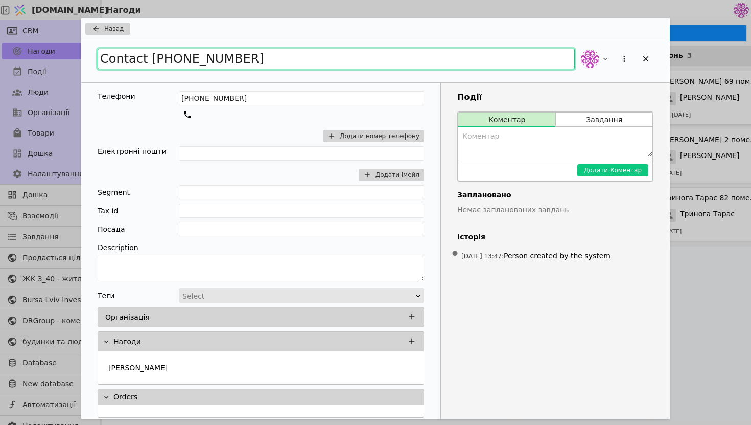
drag, startPoint x: 252, startPoint y: 57, endPoint x: 0, endPoint y: 18, distance: 254.8
click at [0, 18] on div "Назад Contact [PHONE_NUMBER] Телефони [PHONE_NUMBER] Додати номер телефону Елек…" at bounding box center [375, 212] width 751 height 425
type input "[PERSON_NAME]"
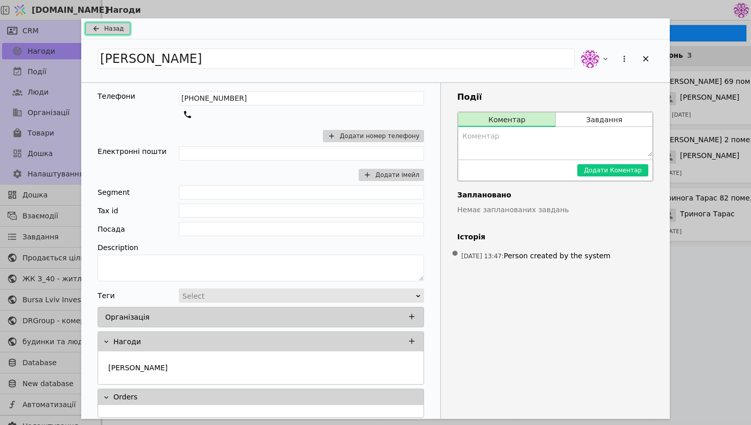
click at [98, 30] on icon "Add Opportunity" at bounding box center [96, 29] width 12 height 8
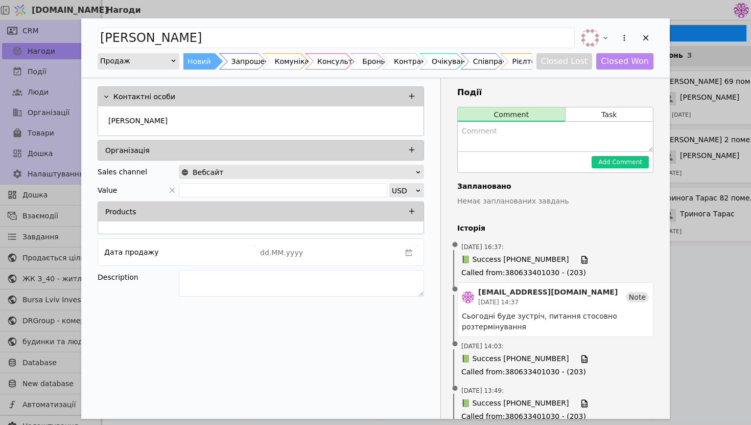
click at [538, 131] on textarea "Add Opportunity" at bounding box center [555, 137] width 195 height 30
drag, startPoint x: 489, startPoint y: 130, endPoint x: 423, endPoint y: 129, distance: 65.9
click at [423, 129] on div "Контактні особи [PERSON_NAME] Sales channel Вебсайт Value USD Products Дата про…" at bounding box center [375, 333] width 589 height 511
click at [563, 131] on textarea "Провели консультацію," at bounding box center [555, 137] width 195 height 30
type textarea "Провели консультацію, загалом інтерес до однокімнатних під інвестицію"
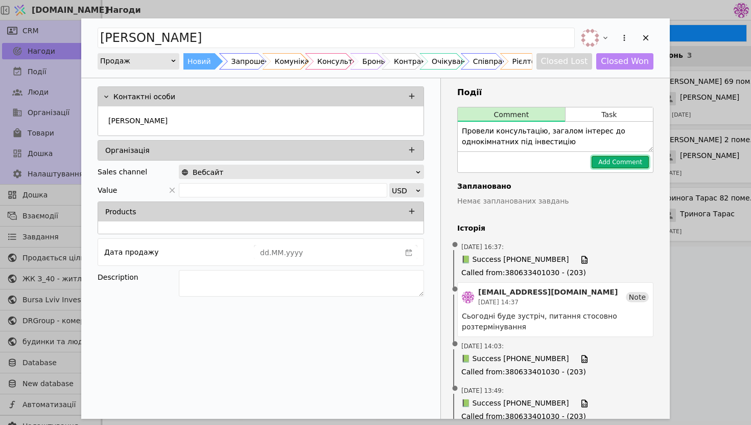
click at [626, 162] on button "Add Comment" at bounding box center [620, 162] width 57 height 12
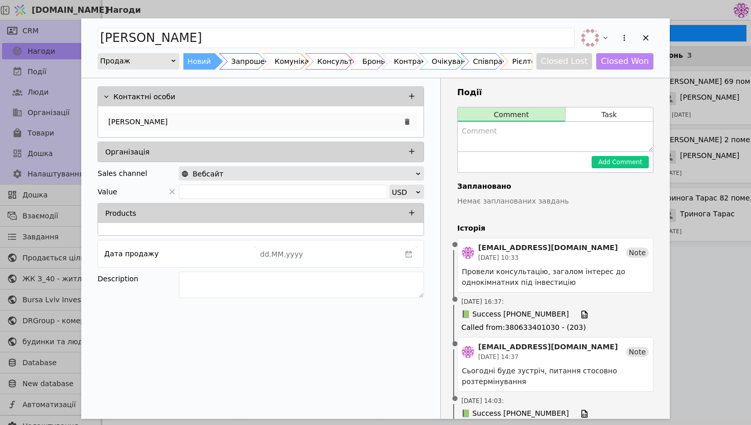
click at [175, 118] on div "[PERSON_NAME]" at bounding box center [260, 121] width 313 height 18
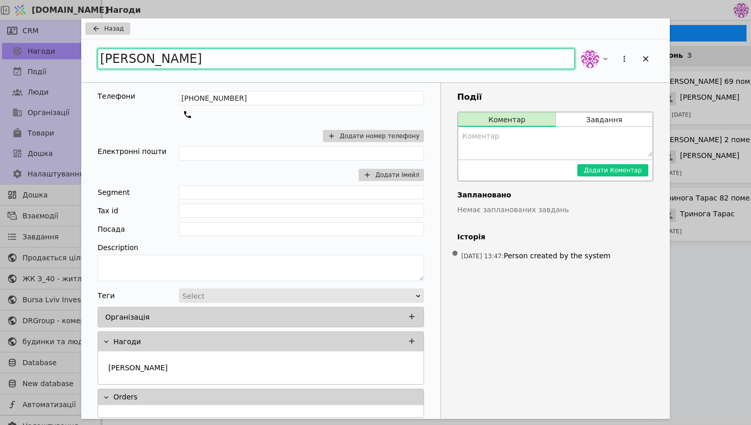
click at [245, 55] on input "[PERSON_NAME]" at bounding box center [336, 59] width 477 height 20
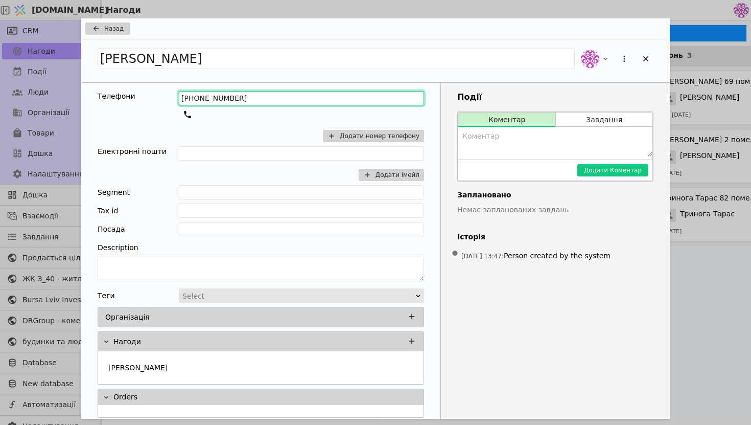
drag, startPoint x: 259, startPoint y: 103, endPoint x: 44, endPoint y: 98, distance: 214.6
click at [44, 98] on div "Назад [PERSON_NAME] Телефони [PHONE_NUMBER] Додати номер телефону Електронні по…" at bounding box center [375, 212] width 751 height 425
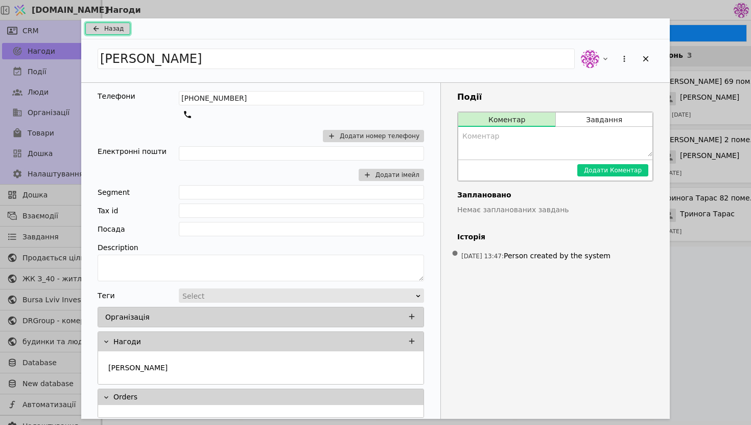
click at [108, 29] on span "Назад" at bounding box center [113, 28] width 19 height 9
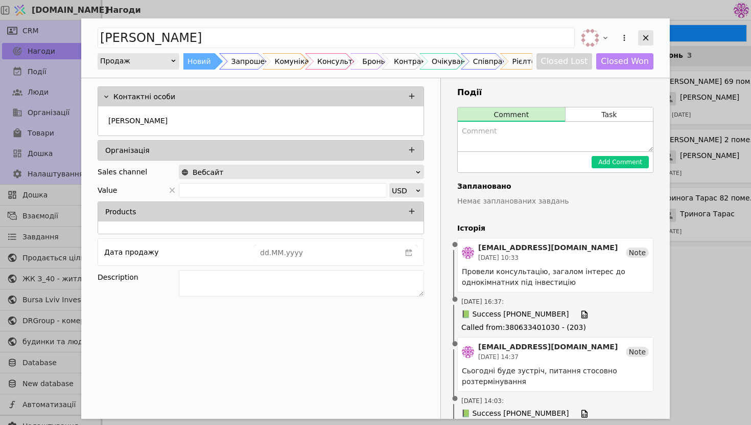
click at [649, 32] on div "Add Opportunity" at bounding box center [645, 37] width 15 height 15
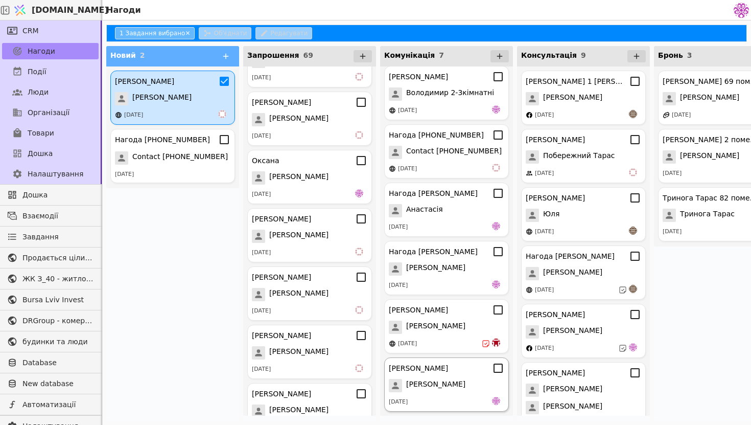
click at [166, 231] on div "[PERSON_NAME] [PERSON_NAME] [DATE] Нагода [PHONE_NUMBER] Contact [PHONE_NUMBER]…" at bounding box center [172, 243] width 133 height 354
click at [221, 87] on div "[PERSON_NAME] [PERSON_NAME] [DATE]" at bounding box center [172, 98] width 125 height 54
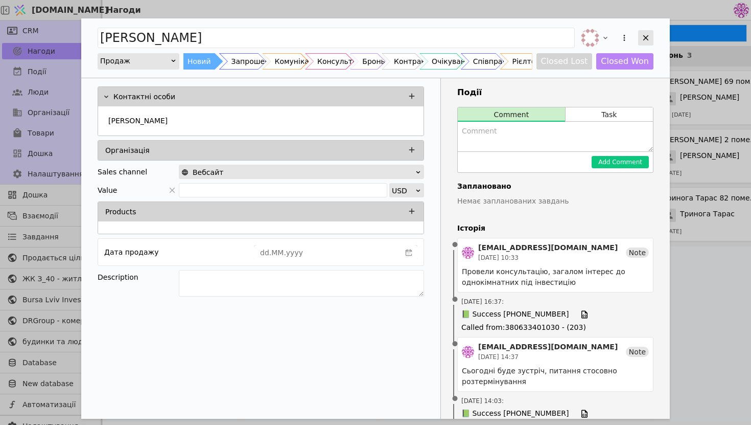
click at [647, 37] on icon "Add Opportunity" at bounding box center [645, 37] width 9 height 9
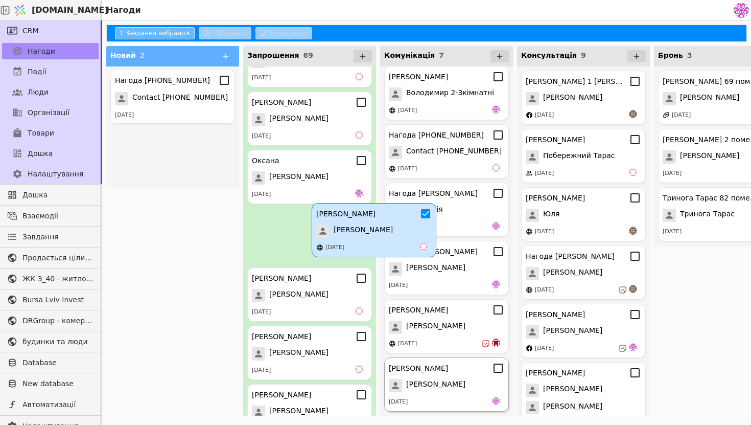
scroll to position [443, 0]
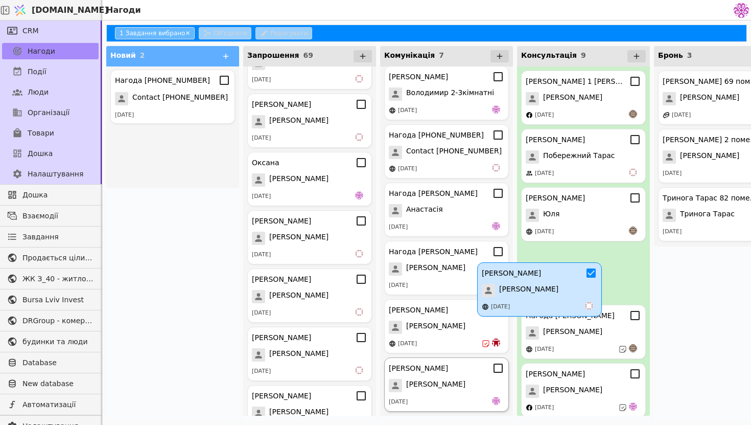
drag, startPoint x: 214, startPoint y: 87, endPoint x: 583, endPoint y: 279, distance: 416.3
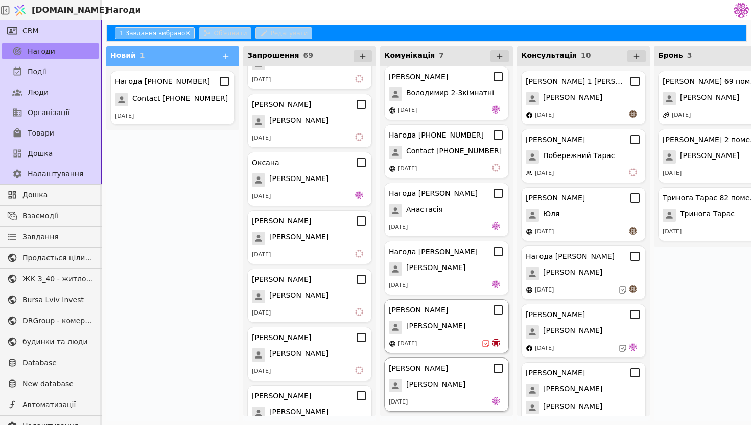
click at [476, 339] on div "[DATE]" at bounding box center [446, 343] width 115 height 10
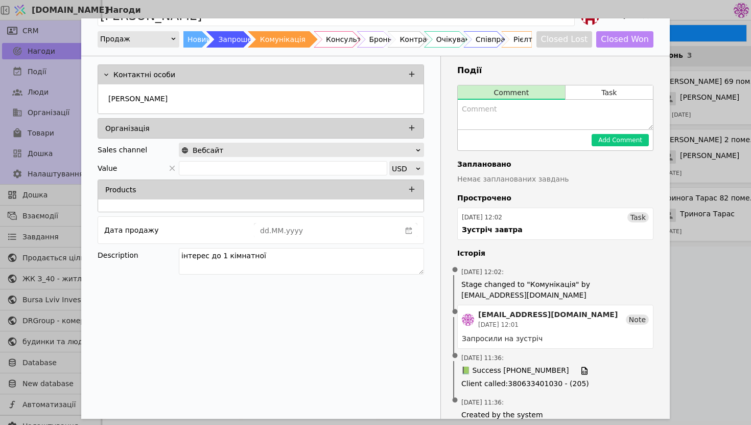
scroll to position [36, 0]
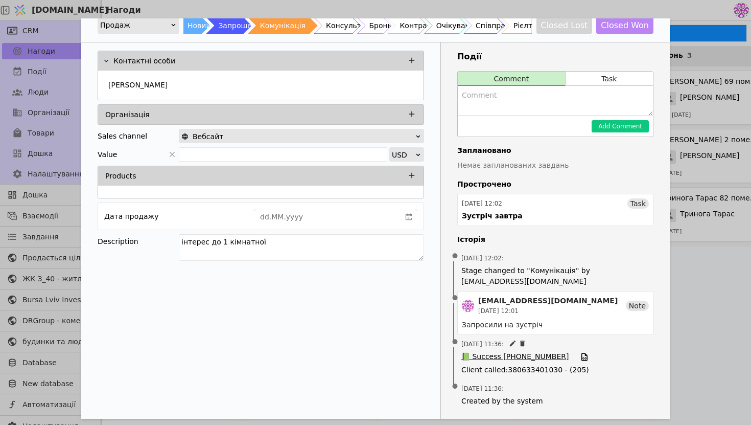
click at [517, 359] on span "📗 Success [PHONE_NUMBER]" at bounding box center [514, 356] width 107 height 11
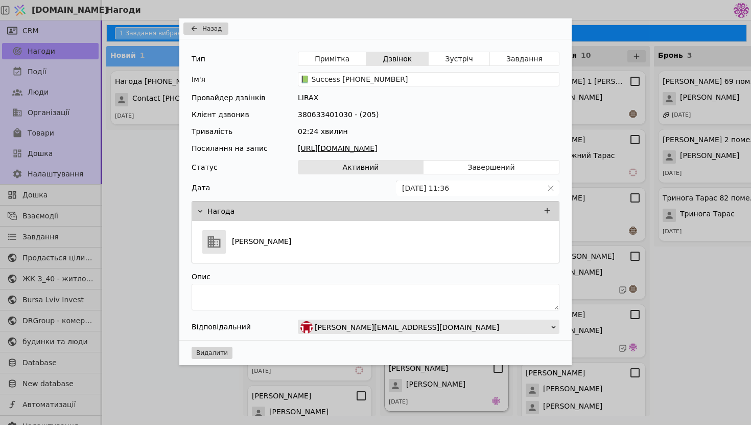
click at [425, 149] on link "[URL][DOMAIN_NAME]" at bounding box center [429, 148] width 262 height 11
click at [612, 53] on div "Назад Тип Примітка Дзвінок Зустріч Завдання Ім'я 📗 Success [PHONE_NUMBER] Прова…" at bounding box center [375, 212] width 751 height 425
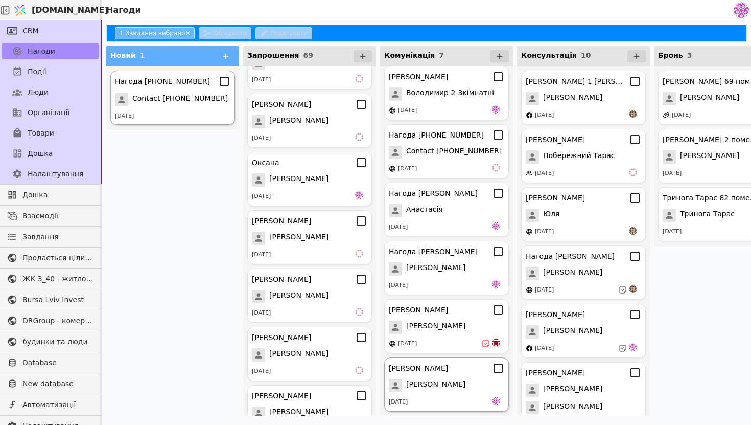
click at [175, 99] on span "Contact [PHONE_NUMBER]" at bounding box center [180, 99] width 96 height 13
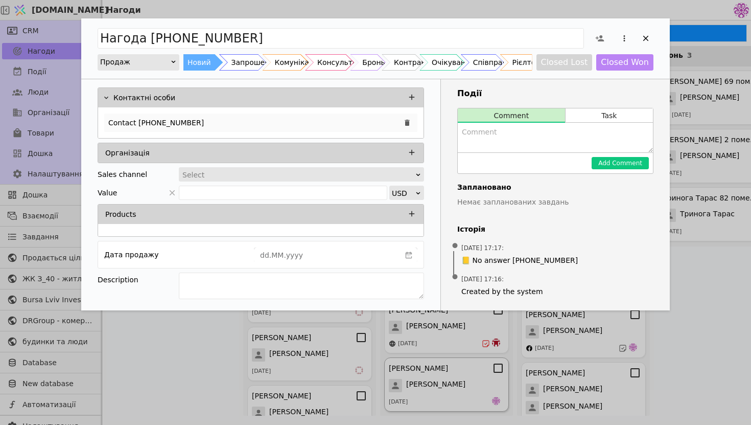
click at [269, 118] on div "Contact [PHONE_NUMBER]" at bounding box center [260, 122] width 313 height 18
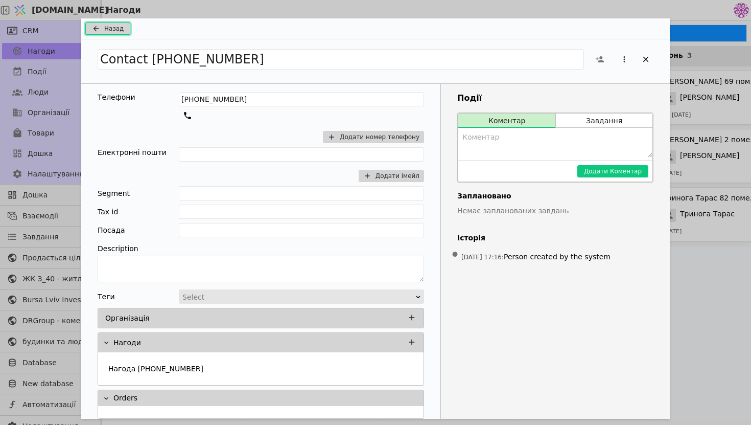
click at [103, 30] on button "Назад" at bounding box center [107, 28] width 45 height 12
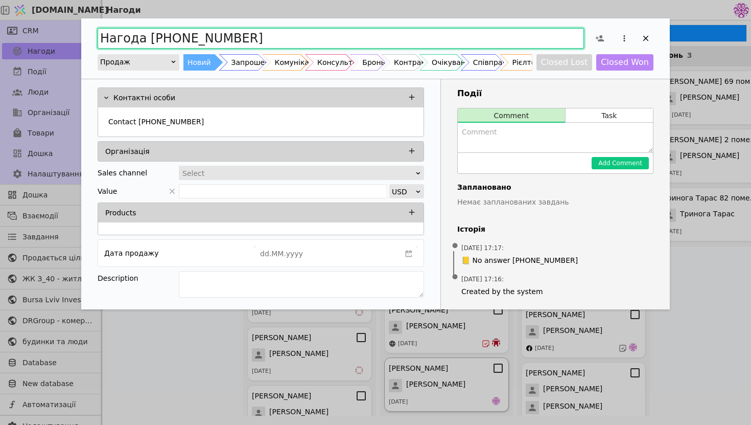
drag, startPoint x: 273, startPoint y: 38, endPoint x: 180, endPoint y: 33, distance: 93.1
click at [180, 33] on input "Нагода [PHONE_NUMBER]" at bounding box center [341, 38] width 486 height 20
drag, startPoint x: 151, startPoint y: 41, endPoint x: 307, endPoint y: 33, distance: 156.0
click at [308, 33] on input "Нагода [PHONE_NUMBER]" at bounding box center [341, 38] width 486 height 20
type input "Нагода [PHONE_NUMBER]"
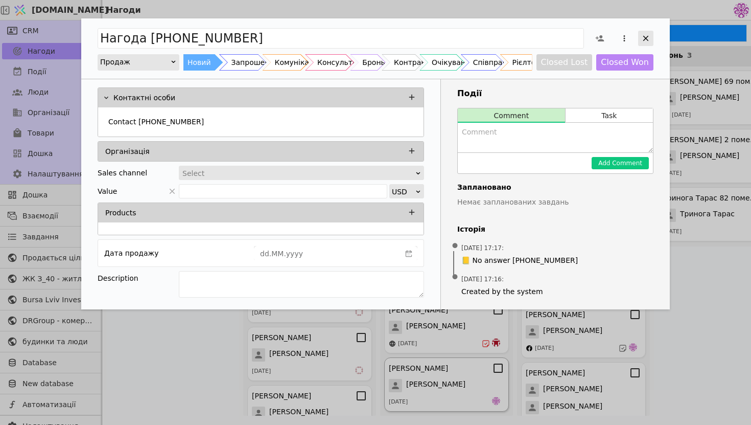
click at [650, 39] on icon "Add Opportunity" at bounding box center [645, 38] width 9 height 9
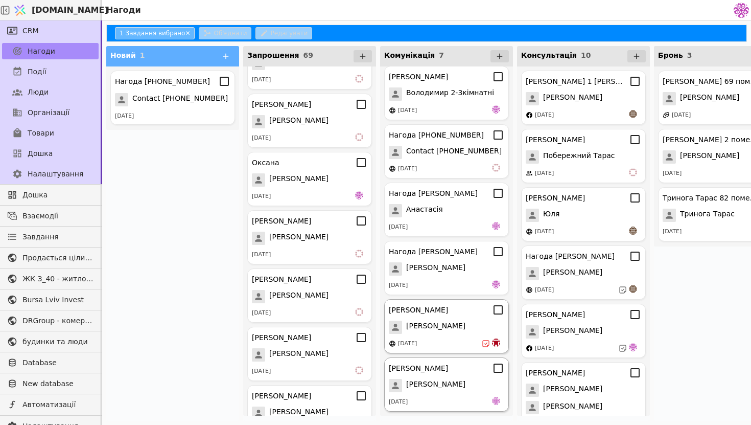
click at [456, 325] on div "[PERSON_NAME]" at bounding box center [446, 326] width 115 height 13
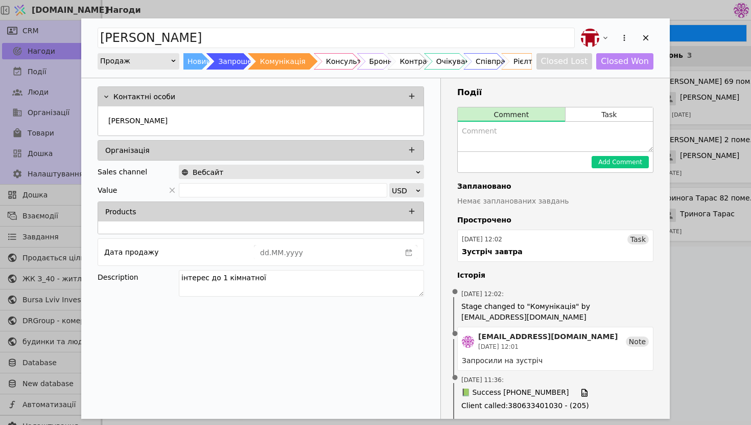
scroll to position [36, 0]
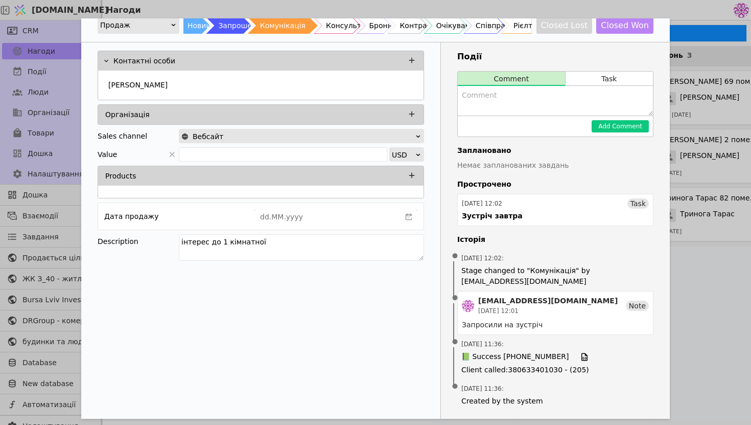
click at [740, 109] on div "[PERSON_NAME] Продаж Новий Запрошення Комунікація Консультація Бронь Контракт О…" at bounding box center [375, 212] width 751 height 425
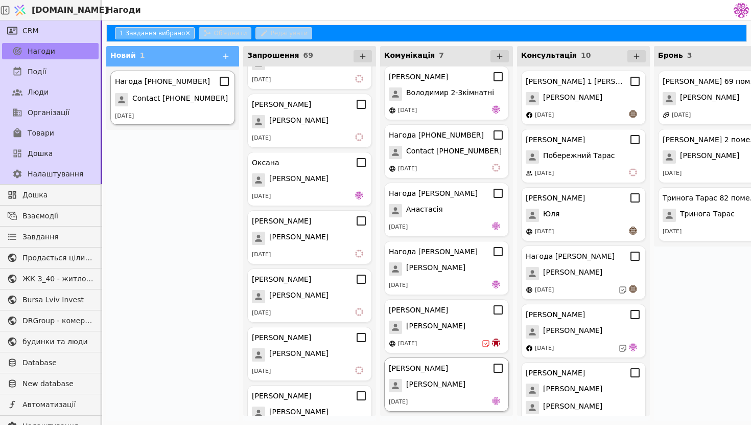
click at [152, 82] on div "Нагода [PHONE_NUMBER]" at bounding box center [162, 81] width 95 height 11
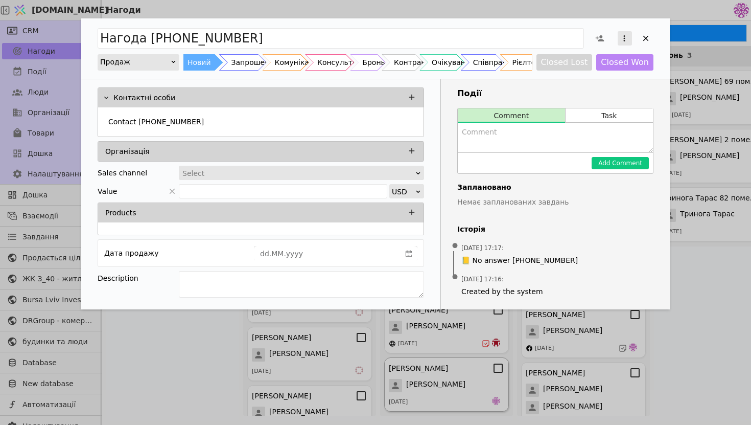
click at [625, 41] on icon "Add Opportunity" at bounding box center [624, 38] width 9 height 9
click at [585, 68] on div "Видалити" at bounding box center [571, 71] width 118 height 14
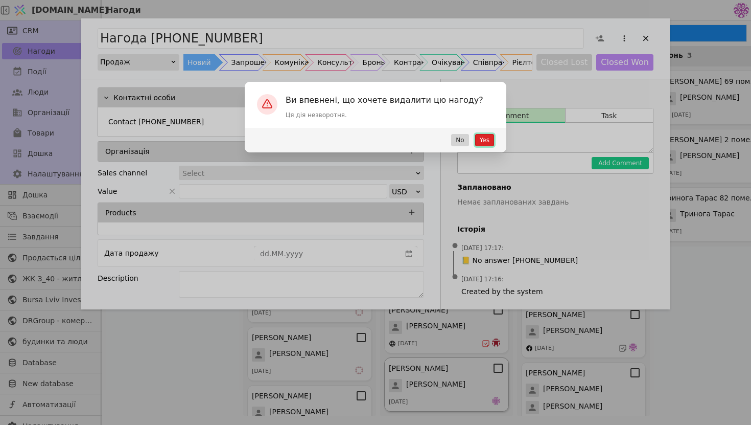
click at [479, 142] on button "Yes" at bounding box center [484, 140] width 19 height 12
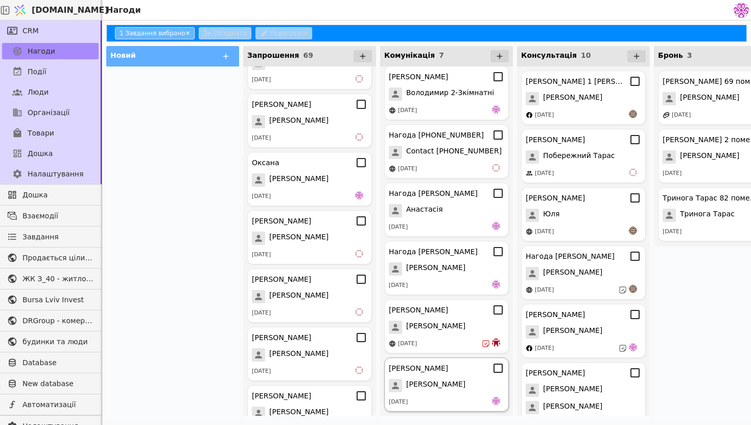
click at [233, 163] on div at bounding box center [172, 243] width 133 height 354
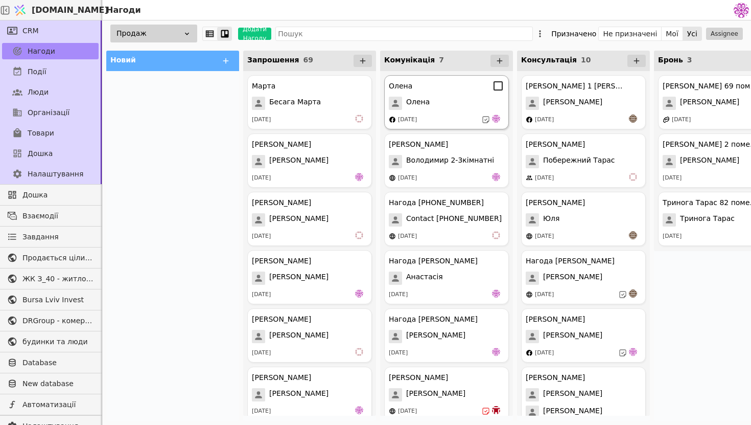
click at [458, 112] on div "Олена Олена 05.09.2025" at bounding box center [446, 102] width 125 height 54
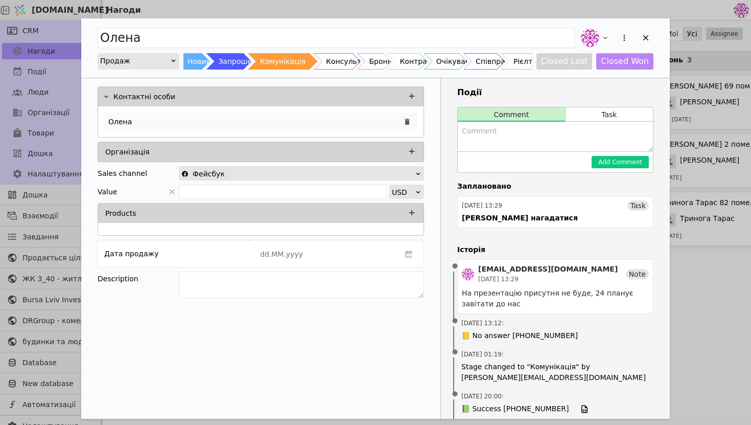
click at [330, 118] on div "Олена" at bounding box center [260, 121] width 313 height 18
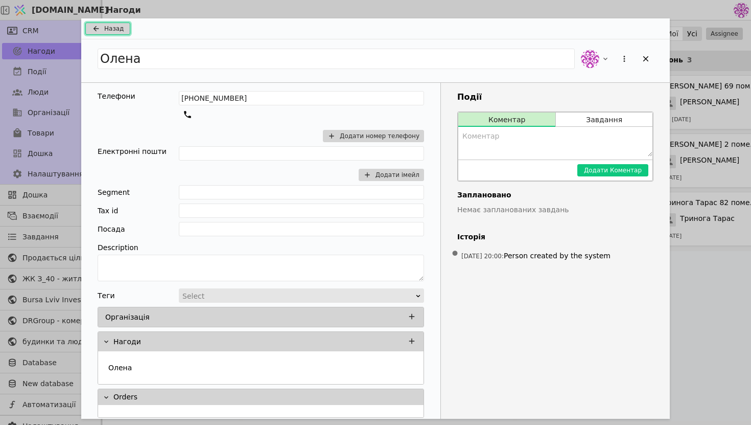
click at [102, 27] on button "Назад" at bounding box center [107, 28] width 45 height 12
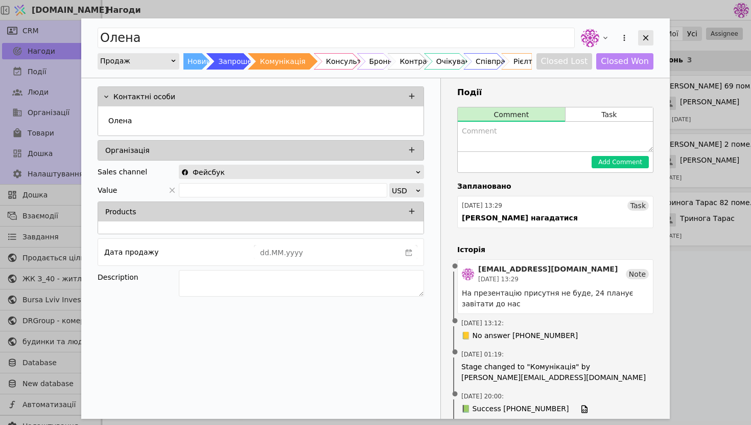
click at [650, 32] on div "Add Opportunity" at bounding box center [645, 37] width 15 height 15
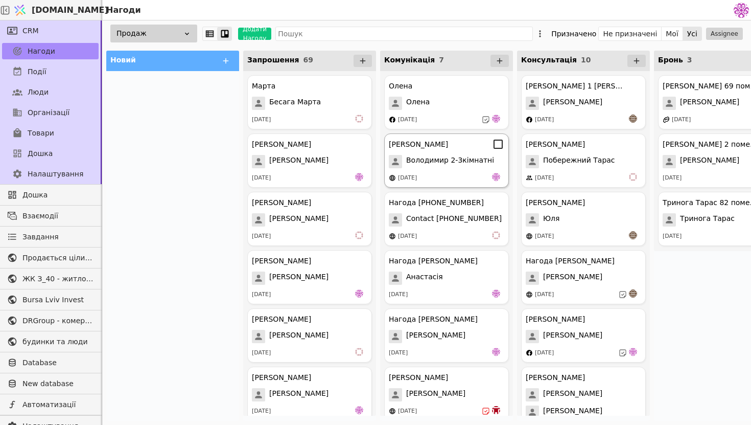
click at [447, 180] on div "[DATE]" at bounding box center [446, 178] width 115 height 10
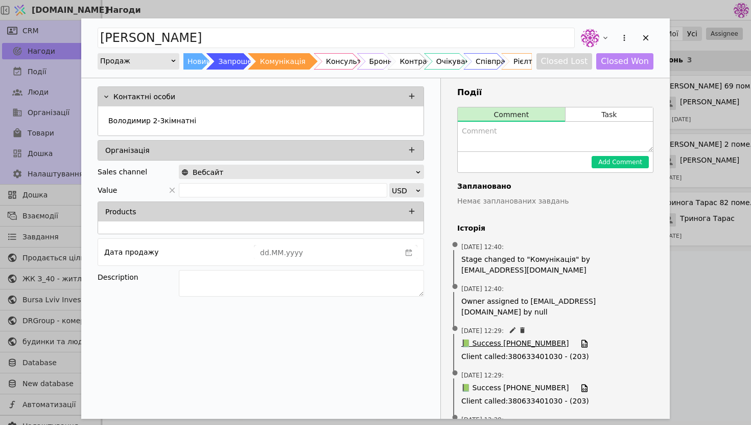
click at [504, 341] on span "📗 Success +380673142731" at bounding box center [514, 343] width 107 height 11
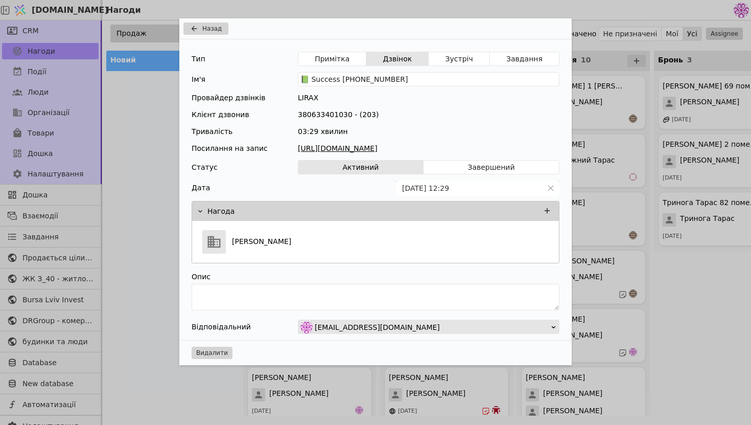
click at [392, 149] on link "https://files.lirax.net/voice_record2/8002837522432373/2025-09-11/7d7be904b2d17…" at bounding box center [429, 148] width 262 height 11
click at [218, 24] on button "Назад" at bounding box center [205, 28] width 45 height 12
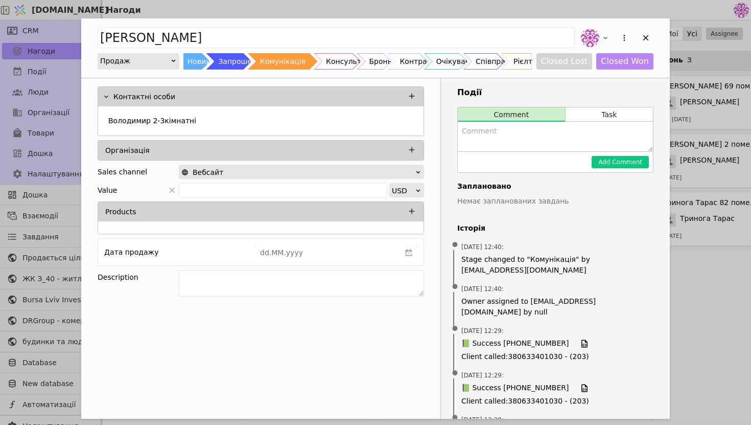
click at [230, 24] on div "Володимир Продаж Новий Запрошення Комунікація Консультація Бронь Контракт Очіку…" at bounding box center [375, 47] width 589 height 59
click at [272, 119] on div "Володимир 2-3кімнатні" at bounding box center [260, 121] width 313 height 18
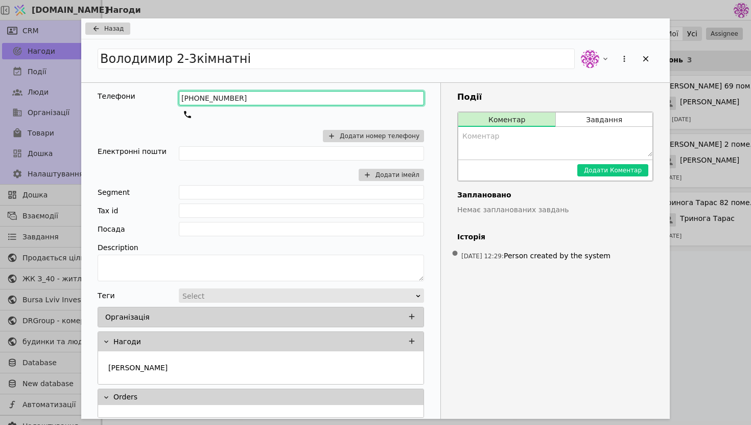
drag, startPoint x: 260, startPoint y: 100, endPoint x: 104, endPoint y: 96, distance: 155.9
click at [103, 96] on div "Телефони +380673142731 Додати номер телефону" at bounding box center [261, 118] width 326 height 55
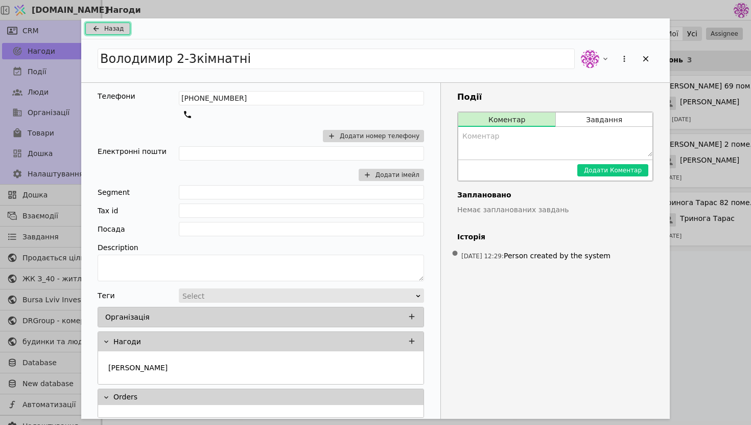
click at [110, 28] on span "Назад" at bounding box center [113, 28] width 19 height 9
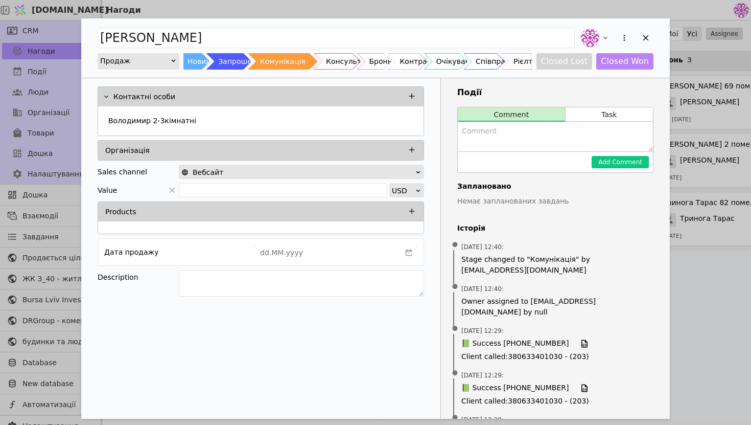
click at [556, 25] on div "Володимир Продаж Новий Запрошення Комунікація Консультація Бронь Контракт Очіку…" at bounding box center [375, 47] width 589 height 59
click at [643, 41] on icon "Add Opportunity" at bounding box center [645, 37] width 9 height 9
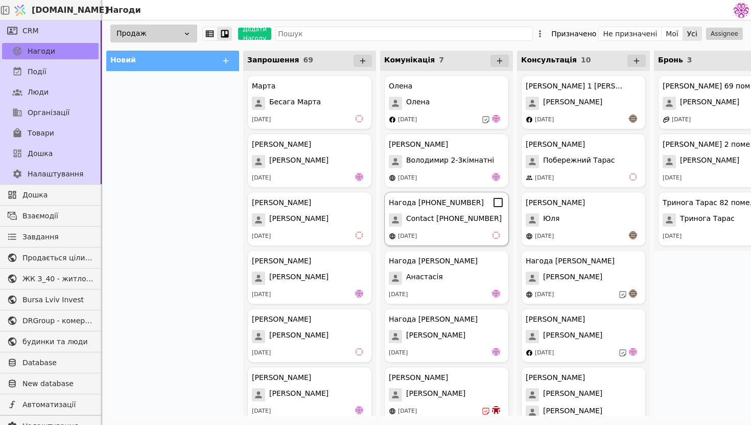
click at [453, 235] on div "[DATE]" at bounding box center [446, 236] width 115 height 10
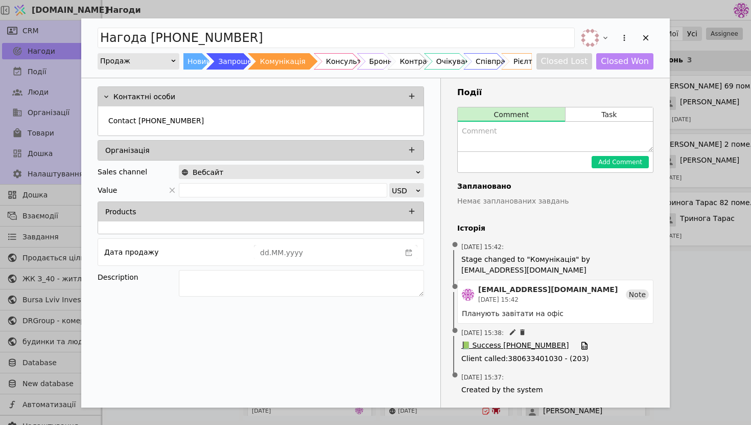
click at [532, 343] on span "📗 Success +380679258896" at bounding box center [514, 345] width 107 height 11
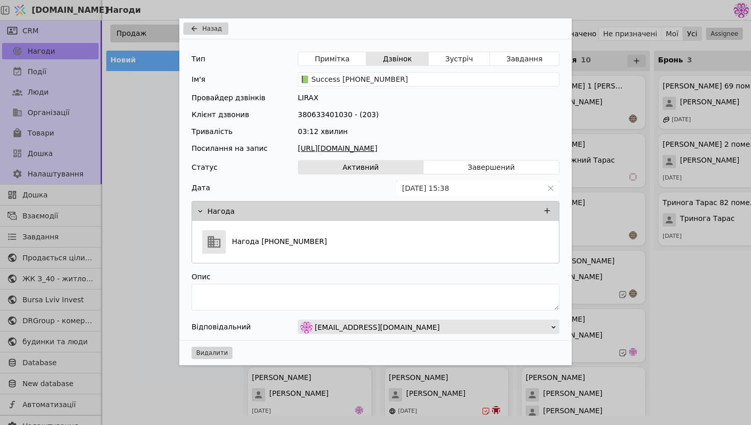
click at [414, 145] on link "https://files.lirax.net/voice_record2/8002837522432373/2025-09-11/e4ade904c6323…" at bounding box center [429, 148] width 262 height 11
click at [333, 241] on div "Нагода [PHONE_NUMBER]" at bounding box center [375, 242] width 355 height 30
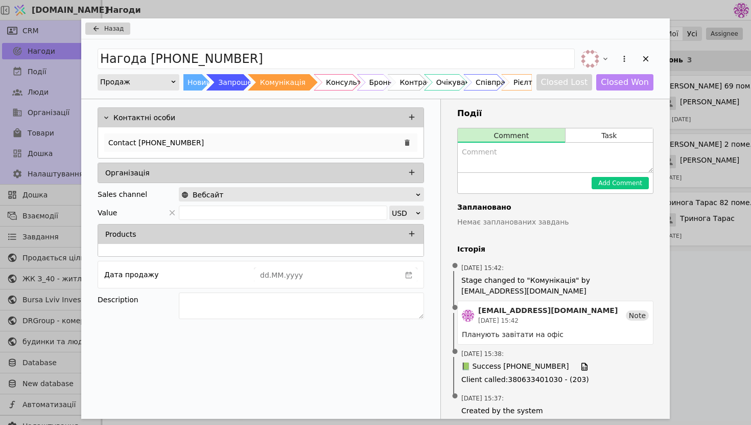
click at [309, 144] on div "Contact [PHONE_NUMBER]" at bounding box center [260, 142] width 313 height 18
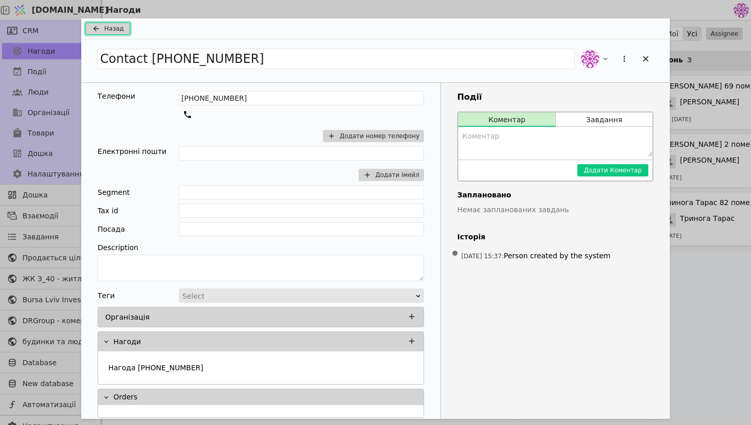
click at [114, 31] on span "Назад" at bounding box center [113, 28] width 19 height 9
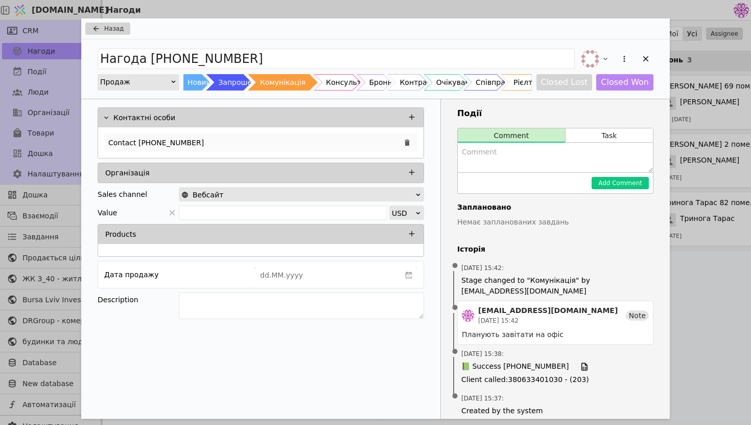
click at [204, 146] on div "Contact [PHONE_NUMBER]" at bounding box center [260, 142] width 313 height 18
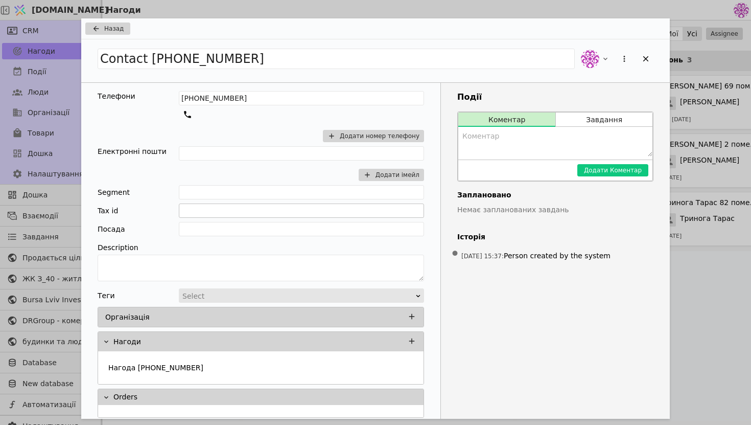
scroll to position [6, 0]
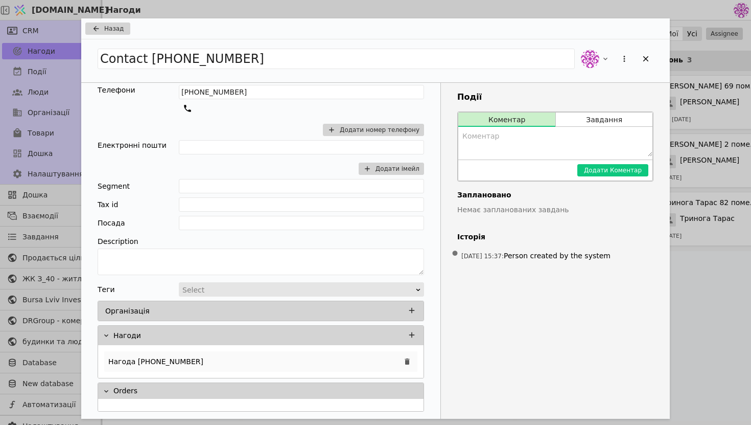
click at [271, 361] on div "Нагода [PHONE_NUMBER]" at bounding box center [260, 361] width 313 height 20
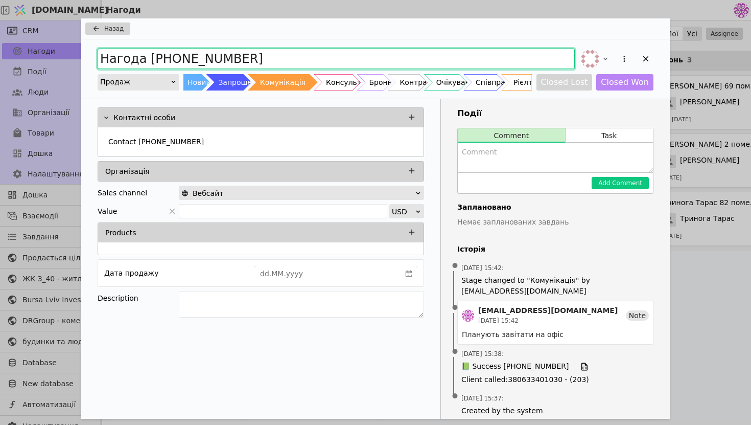
drag, startPoint x: 266, startPoint y: 60, endPoint x: 149, endPoint y: 61, distance: 117.0
click at [149, 61] on input "Нагода [PHONE_NUMBER]" at bounding box center [336, 59] width 477 height 20
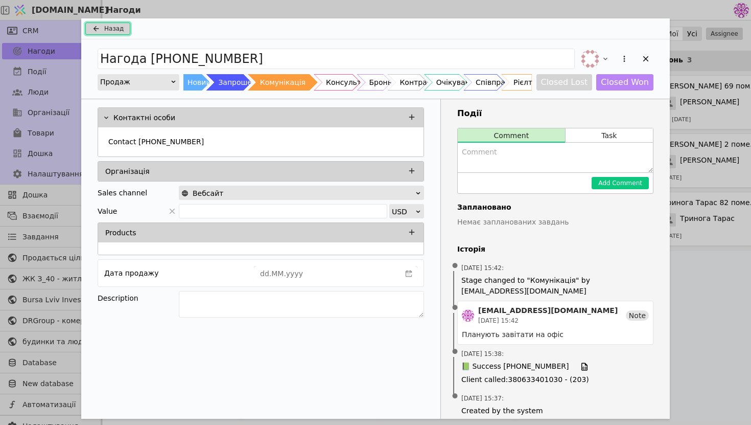
click at [118, 28] on span "Назад" at bounding box center [113, 28] width 19 height 9
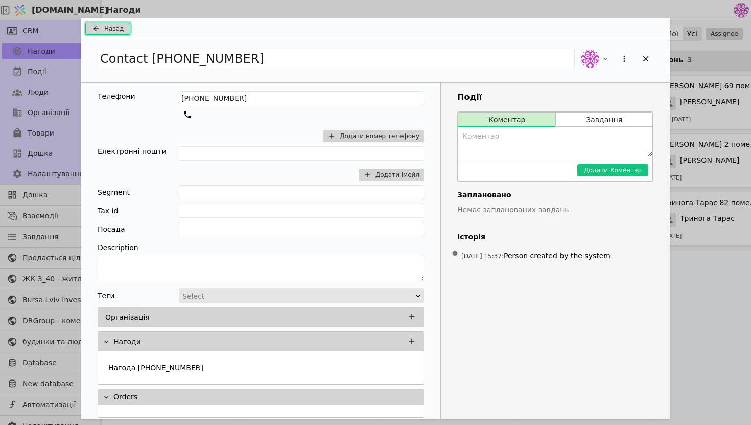
click at [119, 28] on span "Назад" at bounding box center [113, 28] width 19 height 9
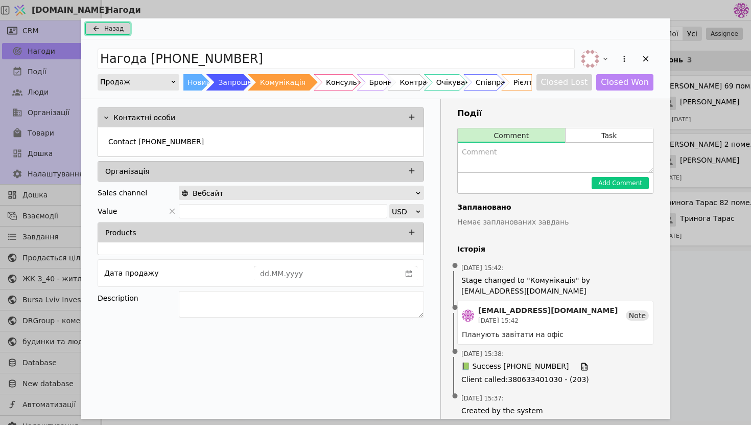
click at [119, 28] on span "Назад" at bounding box center [113, 28] width 19 height 9
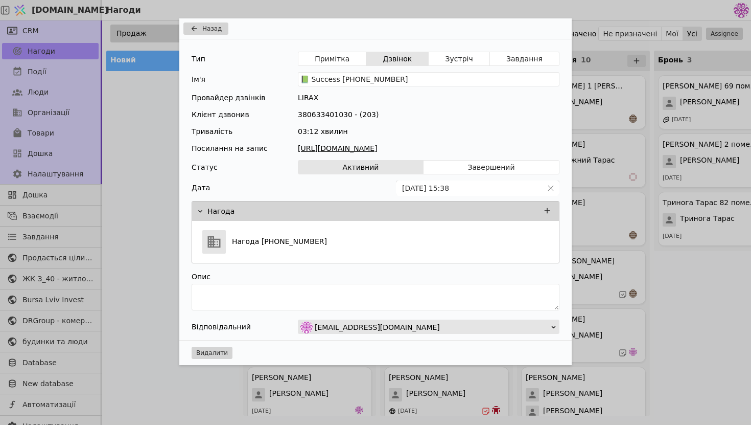
click at [207, 20] on div "Назад" at bounding box center [375, 28] width 392 height 21
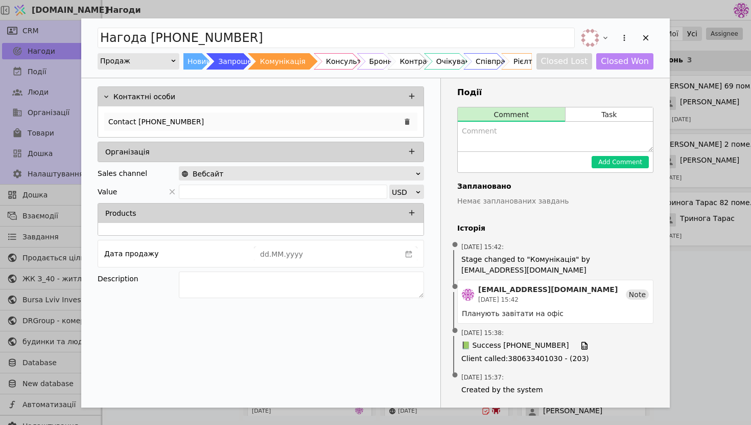
click at [243, 120] on div "Contact [PHONE_NUMBER]" at bounding box center [260, 121] width 313 height 18
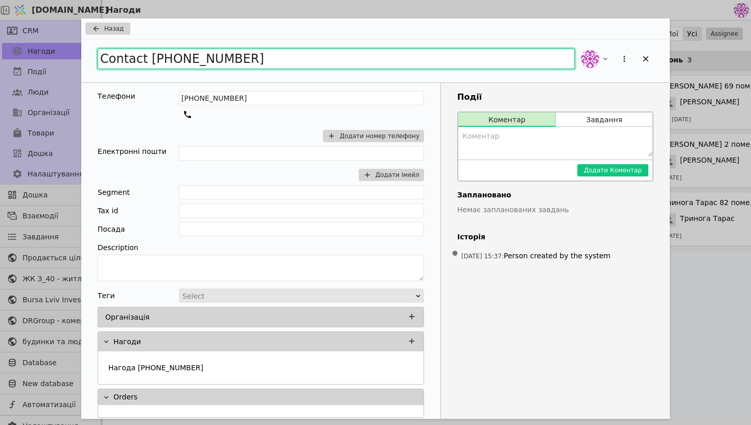
drag, startPoint x: 276, startPoint y: 61, endPoint x: 148, endPoint y: 63, distance: 128.2
click at [148, 63] on input "Contact [PHONE_NUMBER]" at bounding box center [336, 59] width 477 height 20
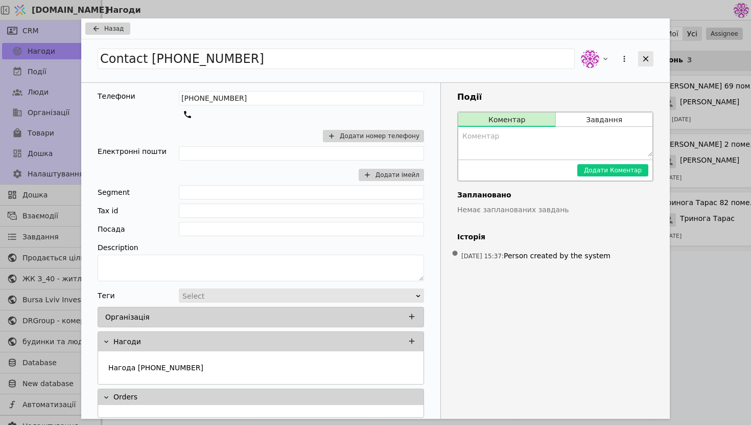
click at [647, 51] on div "Add Opportunity" at bounding box center [645, 58] width 15 height 15
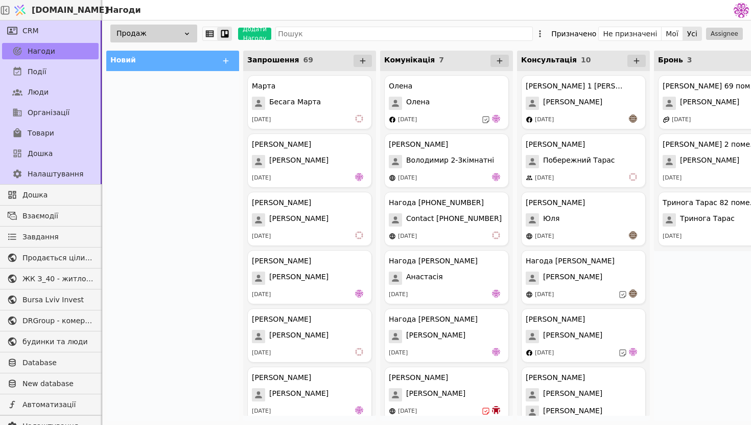
drag, startPoint x: 647, startPoint y: 56, endPoint x: 622, endPoint y: 64, distance: 26.3
click at [622, 64] on div "Консультація 10" at bounding box center [583, 61] width 133 height 20
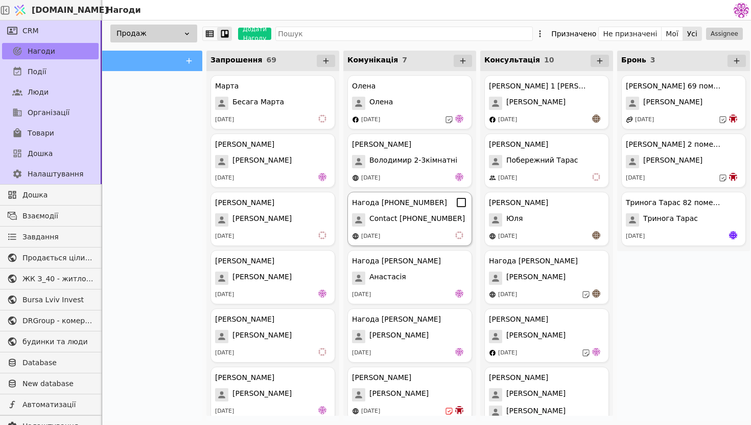
scroll to position [0, 38]
click at [444, 274] on div "Анастасія" at bounding box center [408, 277] width 115 height 13
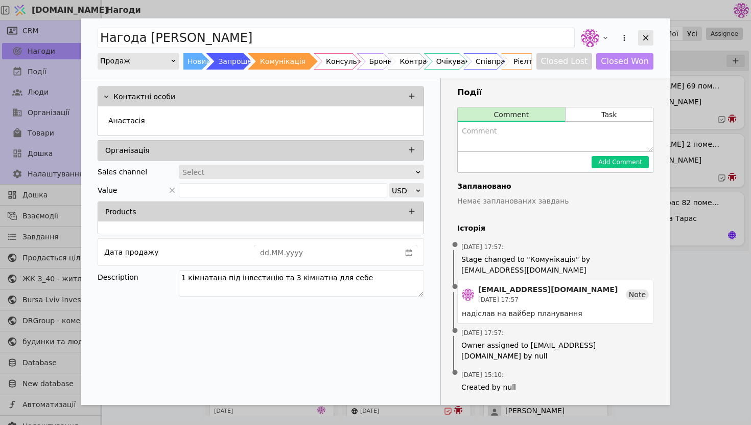
click at [642, 43] on div "Add Opportunity" at bounding box center [645, 37] width 15 height 15
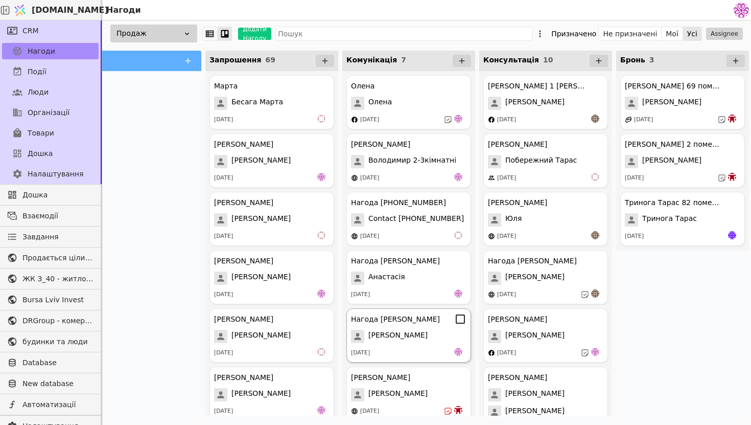
click at [412, 351] on div "[DATE]" at bounding box center [408, 352] width 115 height 10
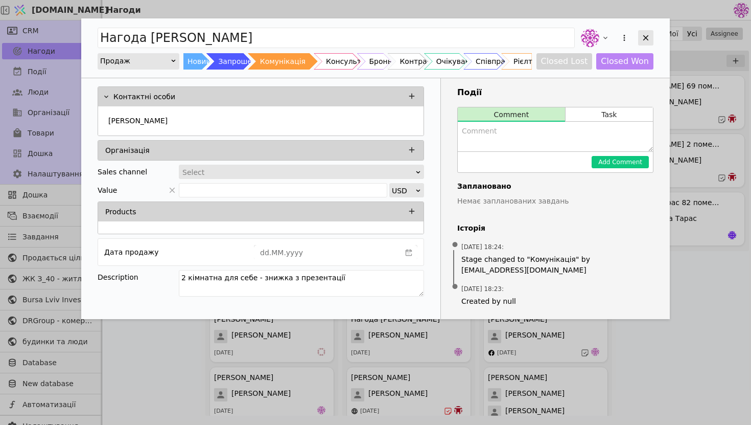
click at [646, 39] on icon "Add Opportunity" at bounding box center [645, 37] width 9 height 9
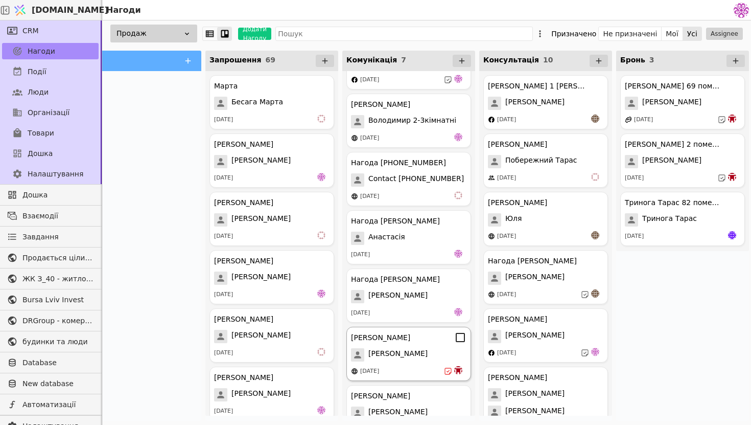
scroll to position [67, 0]
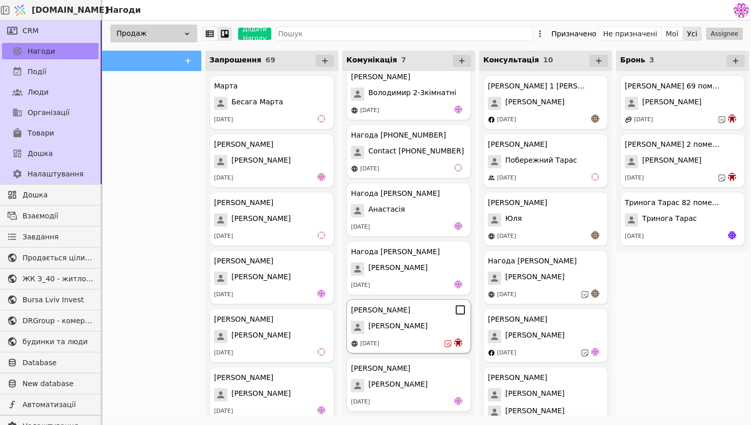
click at [421, 330] on div "[PERSON_NAME]" at bounding box center [408, 326] width 115 height 13
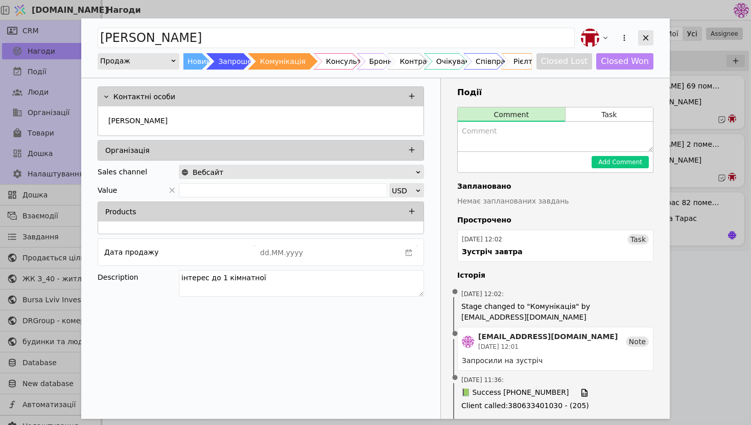
click at [648, 31] on div "Add Opportunity" at bounding box center [645, 37] width 15 height 15
